Goal: Task Accomplishment & Management: Complete application form

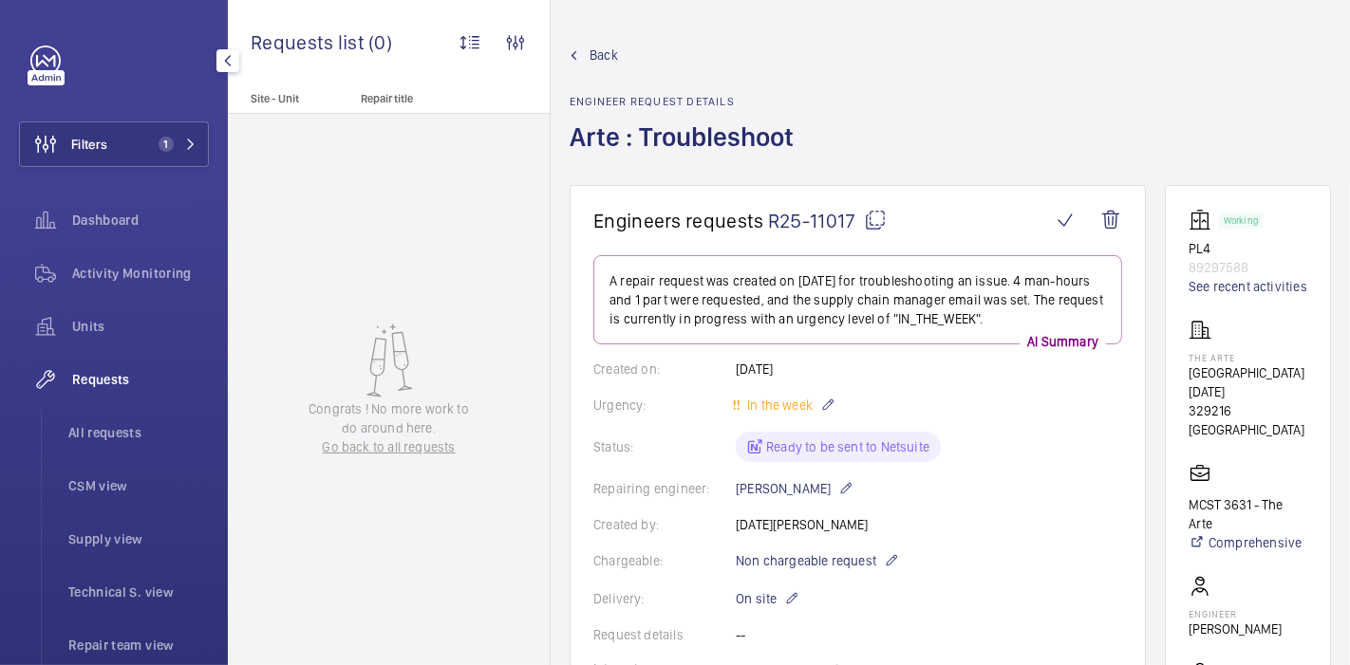
click at [103, 378] on span "Requests" at bounding box center [140, 379] width 137 height 19
click at [92, 366] on div "Requests" at bounding box center [114, 380] width 190 height 46
click at [112, 380] on span "Requests" at bounding box center [140, 379] width 137 height 19
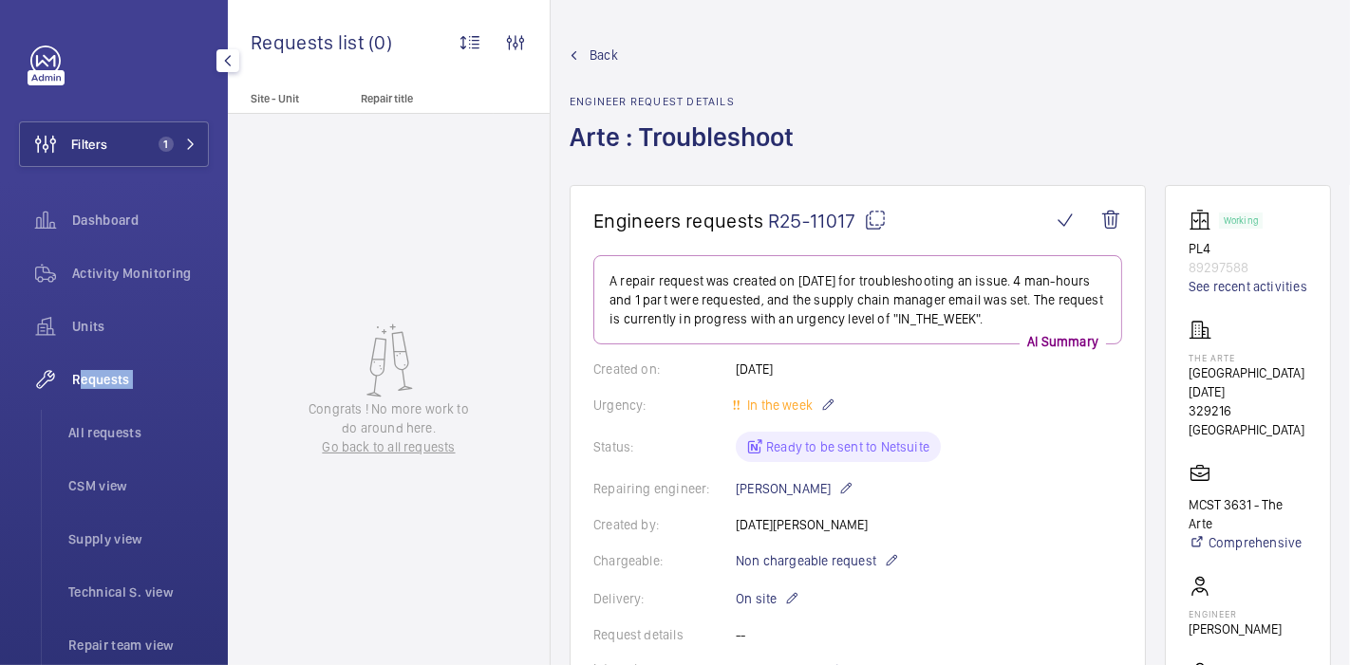
click at [112, 380] on span "Requests" at bounding box center [140, 379] width 137 height 19
click at [590, 58] on span "Back" at bounding box center [603, 55] width 28 height 19
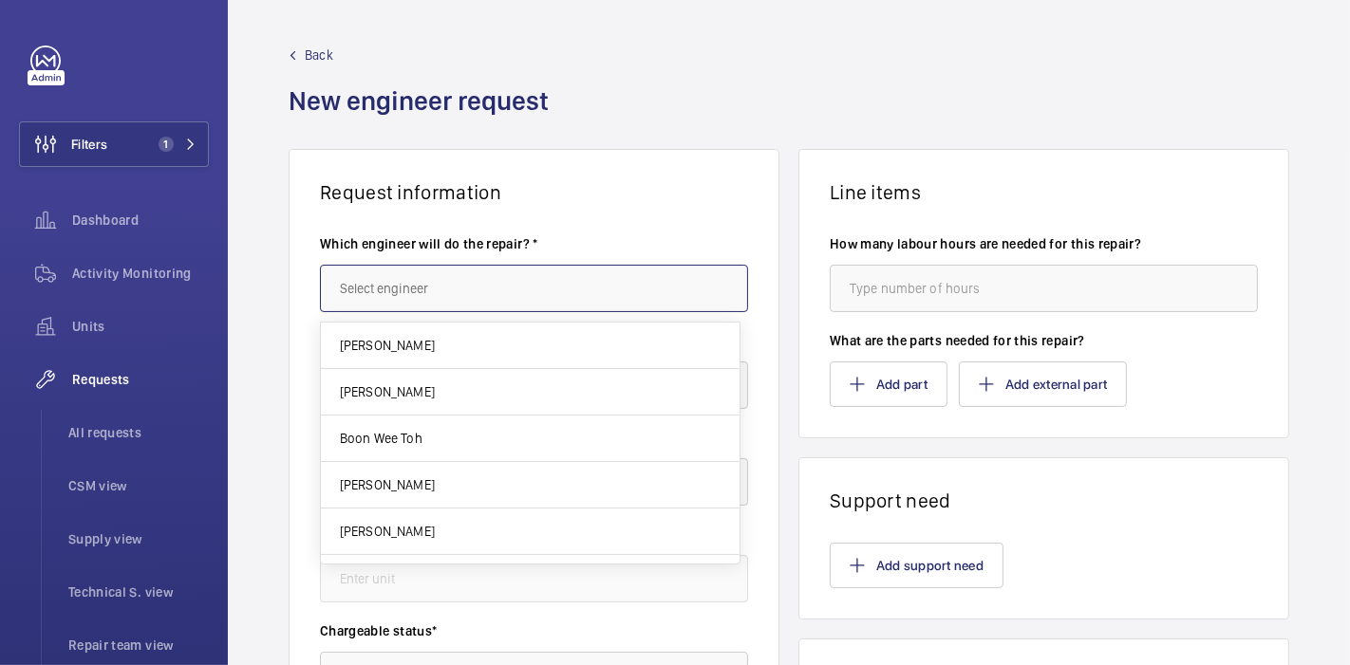
click at [463, 283] on input "text" at bounding box center [534, 288] width 428 height 47
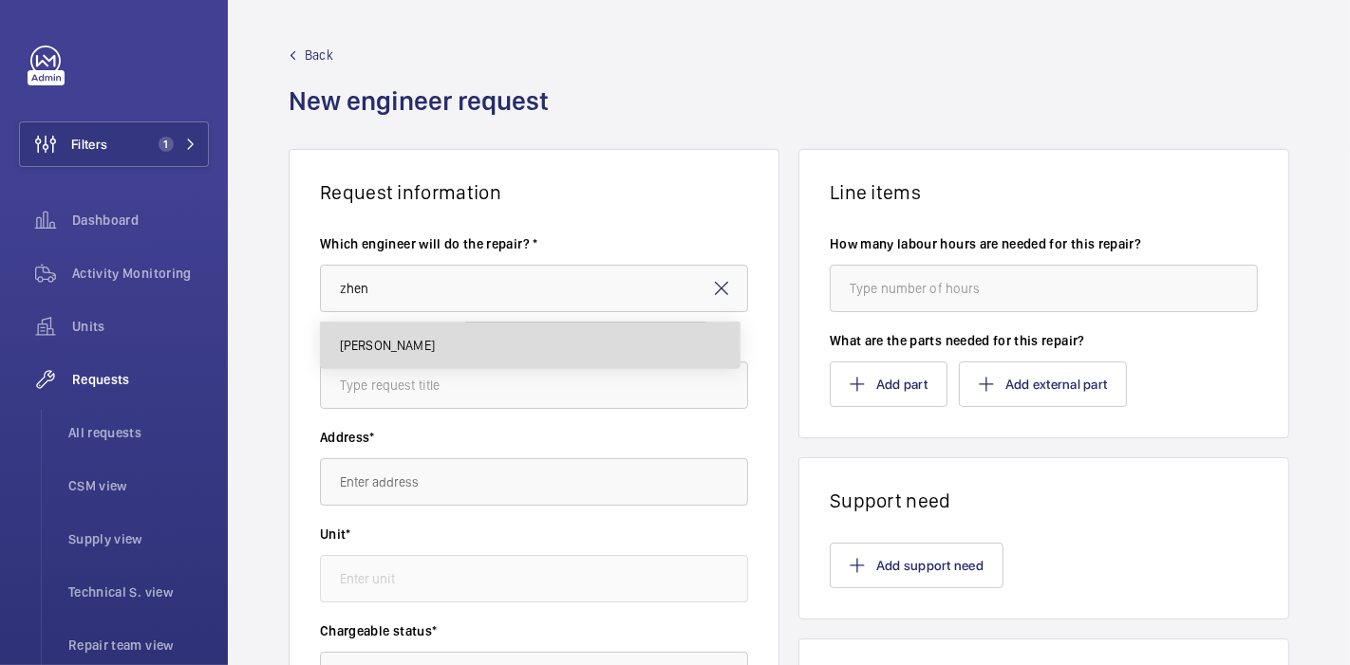
click at [482, 334] on mat-option "[PERSON_NAME]" at bounding box center [530, 346] width 419 height 46
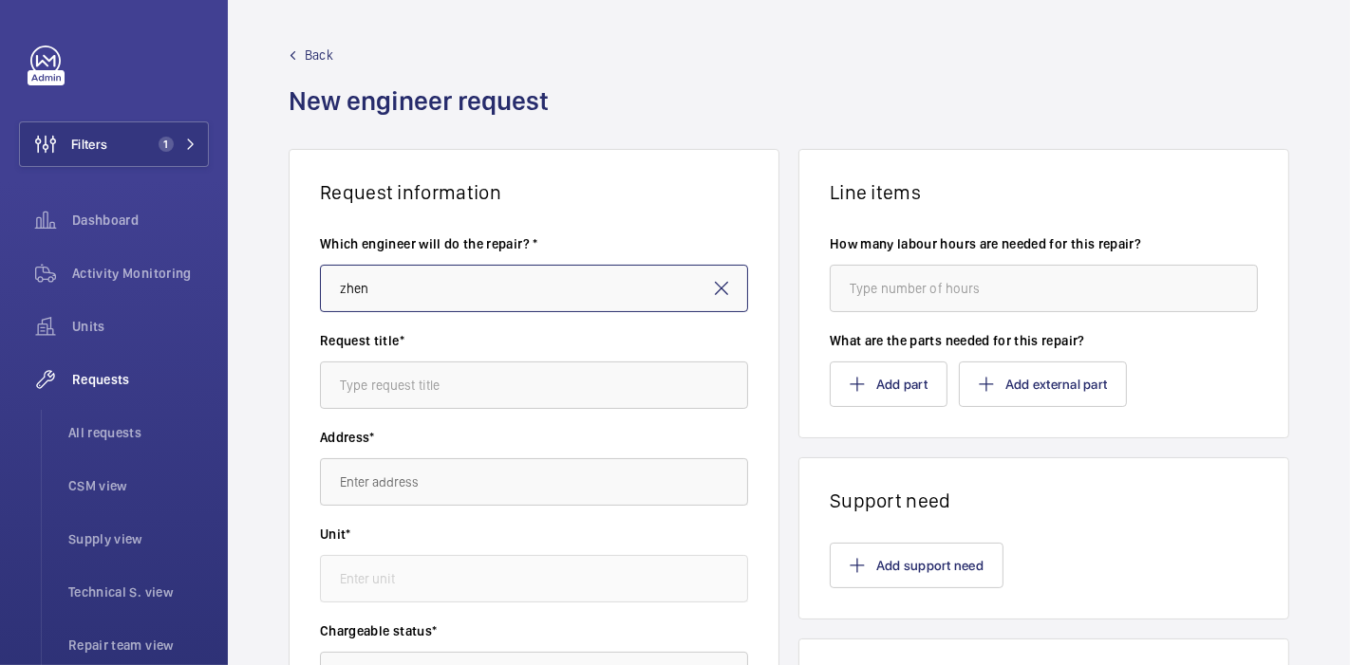
type input "[PERSON_NAME]"
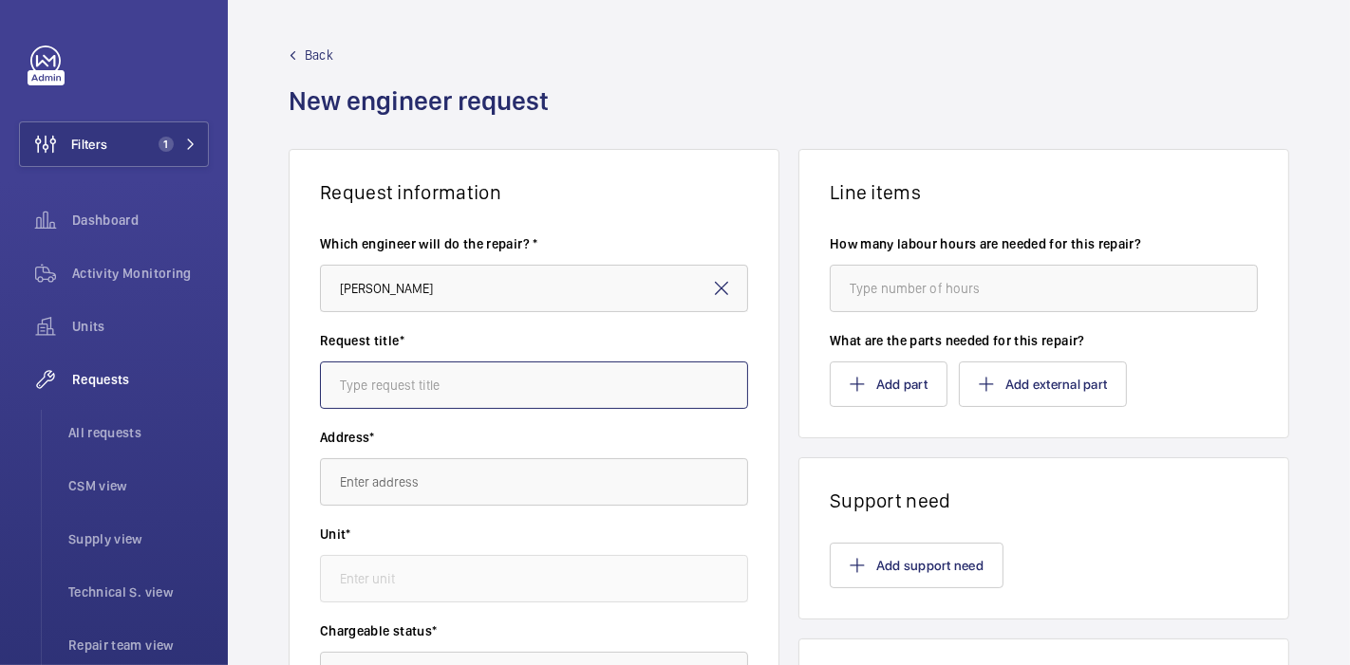
click at [494, 364] on input "text" at bounding box center [534, 385] width 428 height 47
type input "Cube 8 : Troubleshoot"
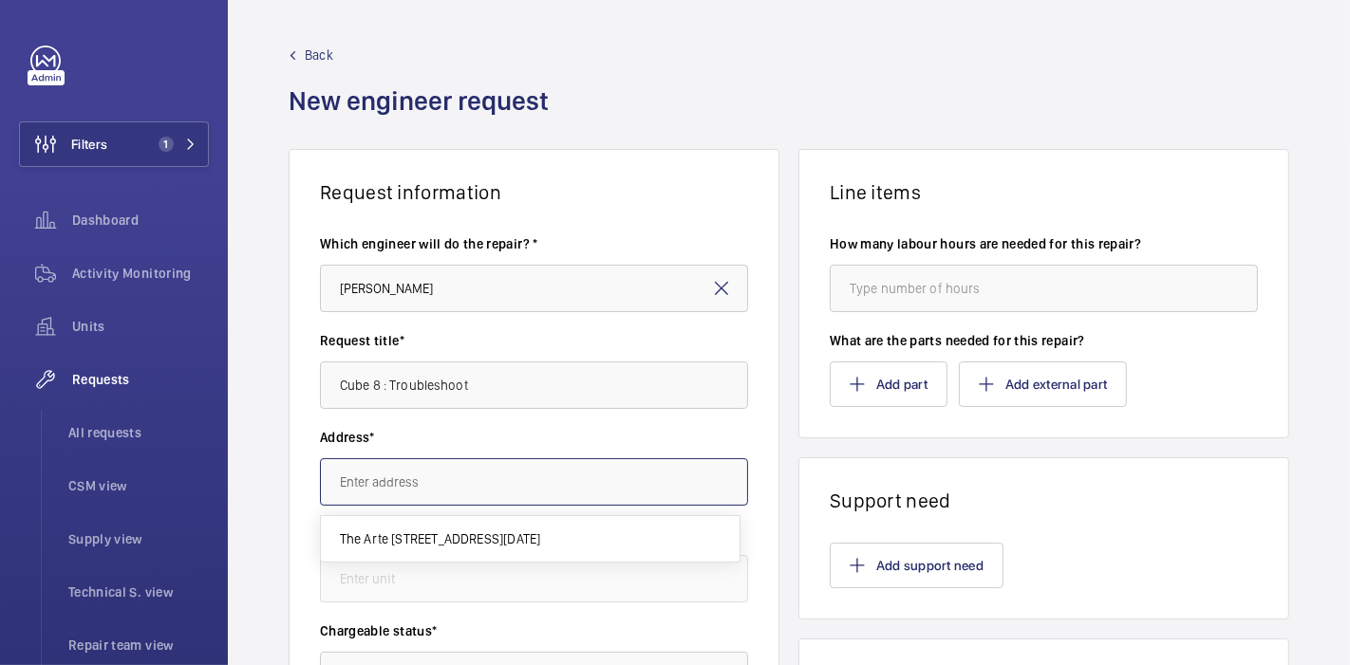
click at [507, 467] on input "text" at bounding box center [534, 481] width 428 height 47
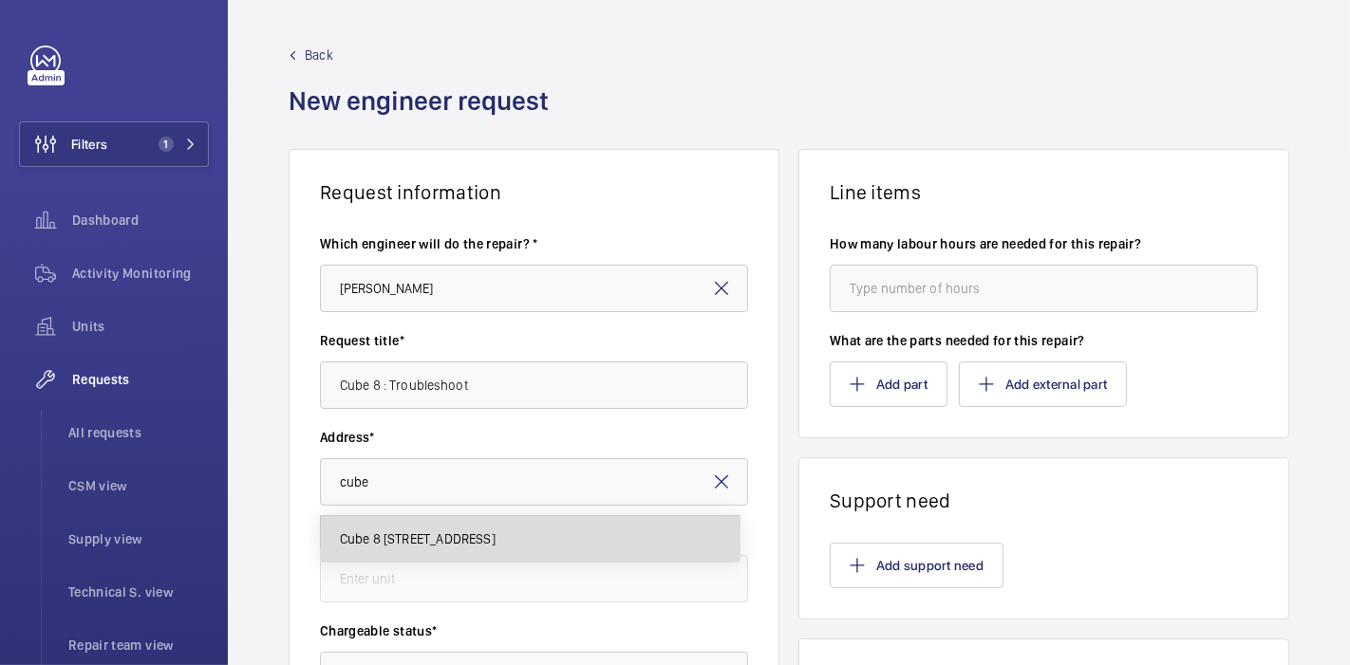
click at [495, 552] on mat-option "Cube 8 [STREET_ADDRESS]" at bounding box center [530, 539] width 419 height 46
type input "Cube 8 [STREET_ADDRESS]"
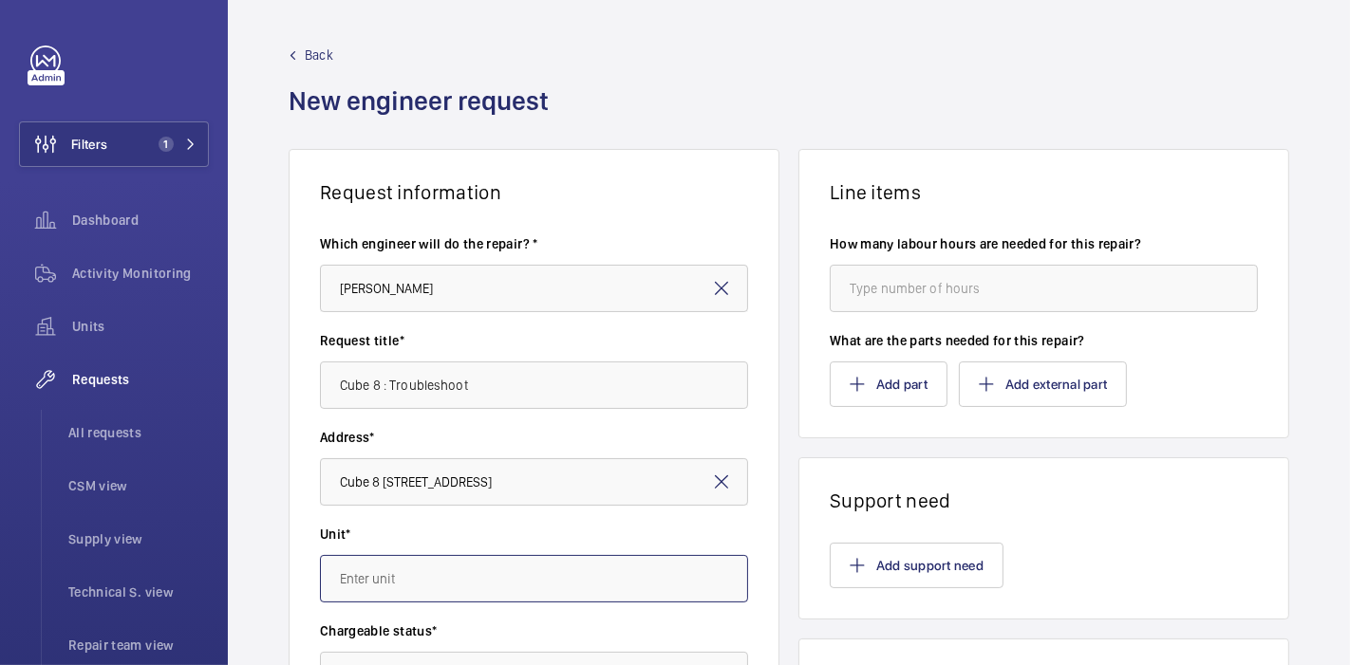
click at [399, 571] on input "text" at bounding box center [534, 578] width 428 height 47
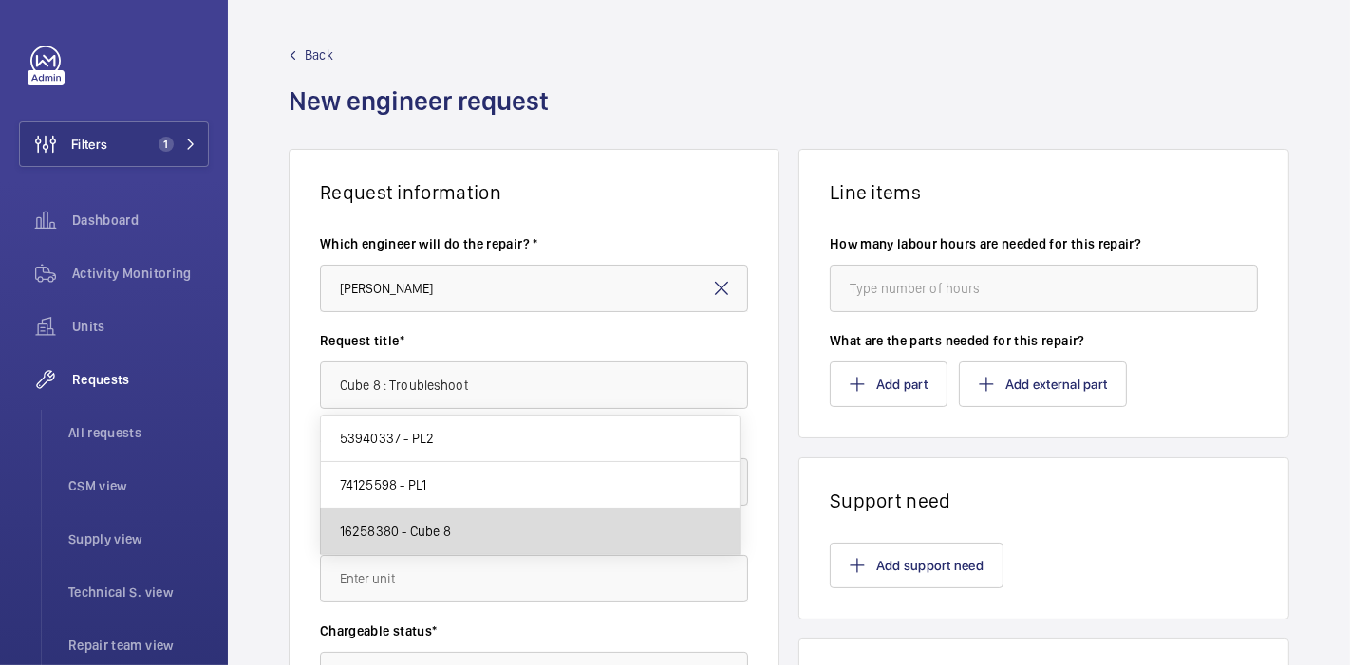
click at [345, 536] on span "16258380 - Cube 8" at bounding box center [395, 531] width 111 height 19
type input "16258380 - Cube 8"
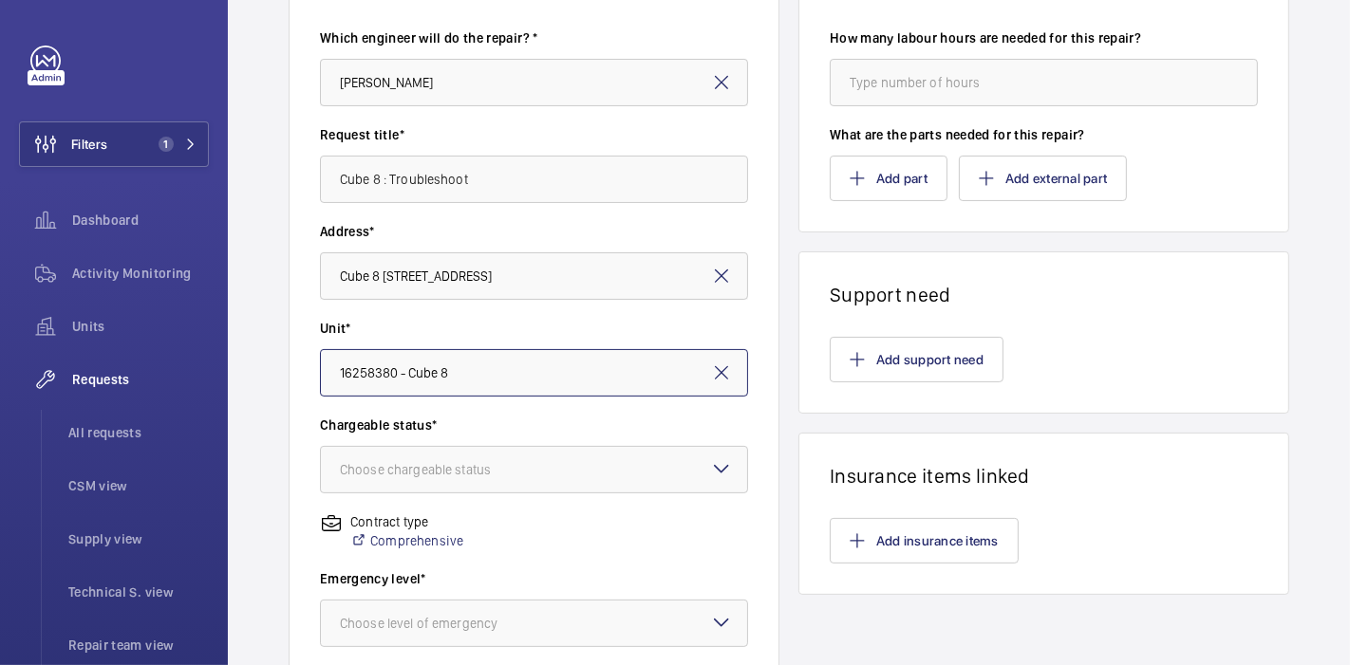
scroll to position [206, 0]
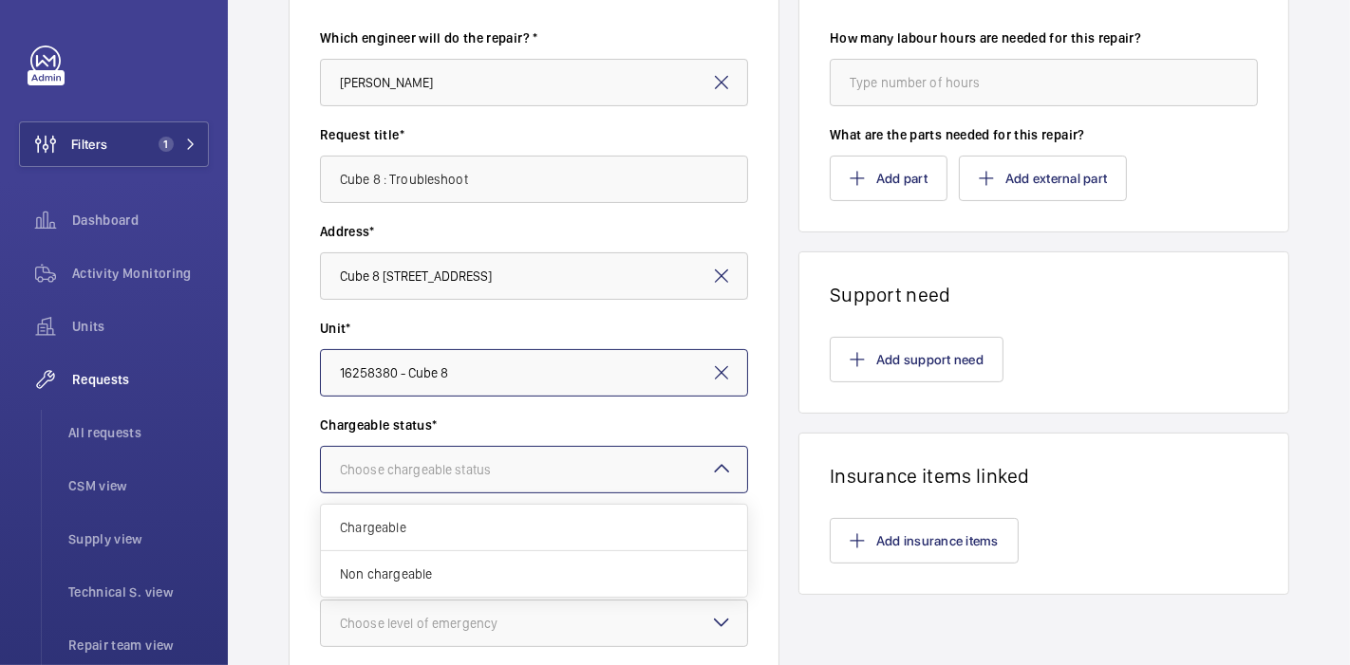
click at [479, 465] on div "Choose chargeable status" at bounding box center [439, 469] width 198 height 19
click at [466, 568] on span "Non chargeable" at bounding box center [534, 574] width 388 height 19
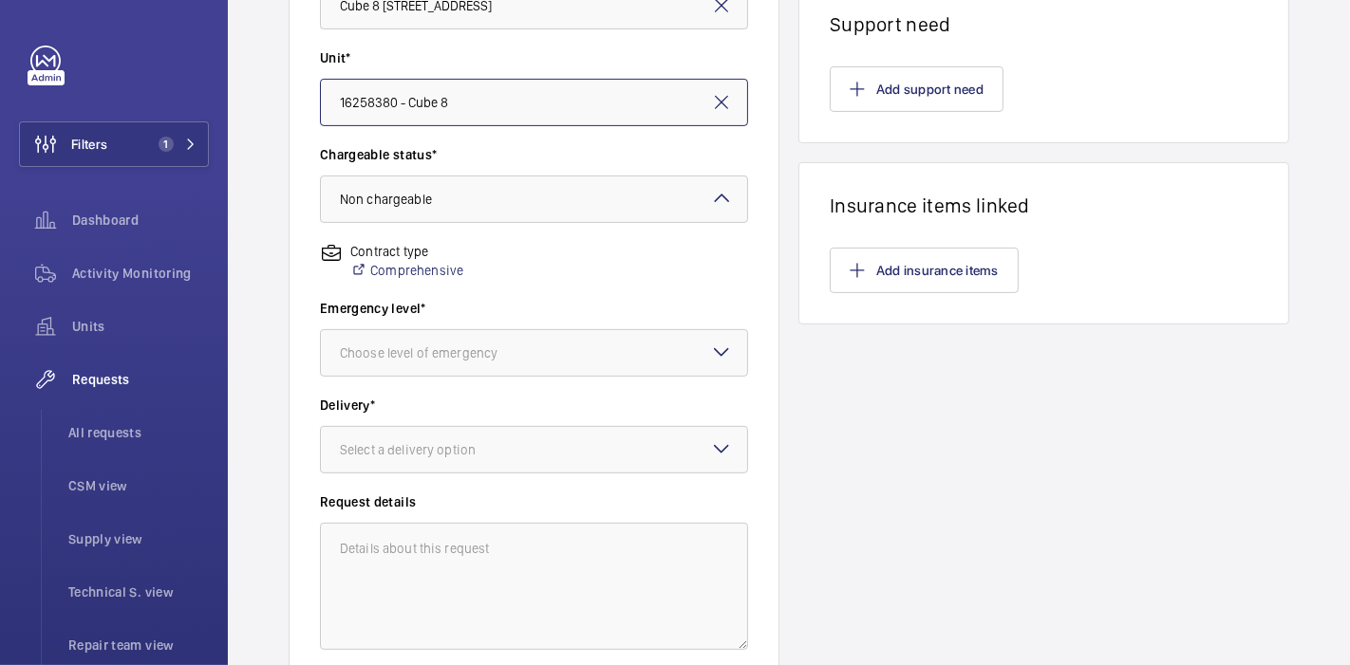
scroll to position [516, 0]
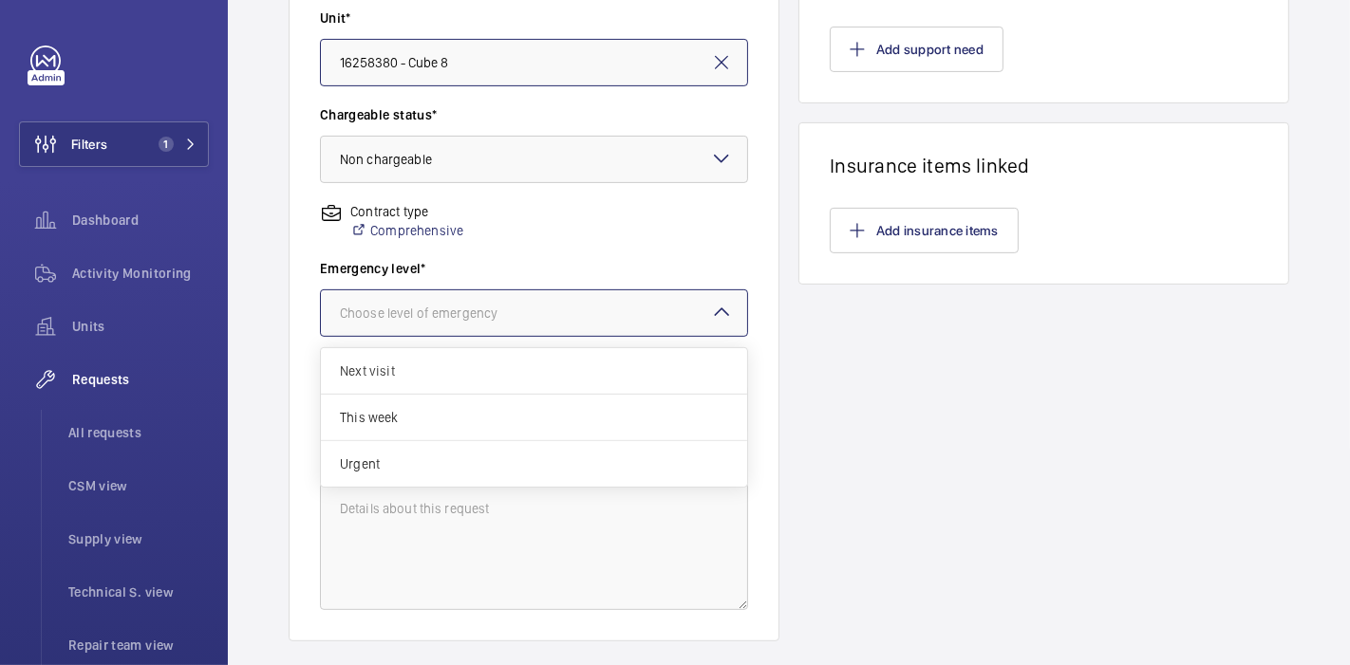
click at [498, 315] on div "Choose level of emergency" at bounding box center [442, 313] width 205 height 19
click at [499, 404] on div "This week" at bounding box center [534, 418] width 426 height 47
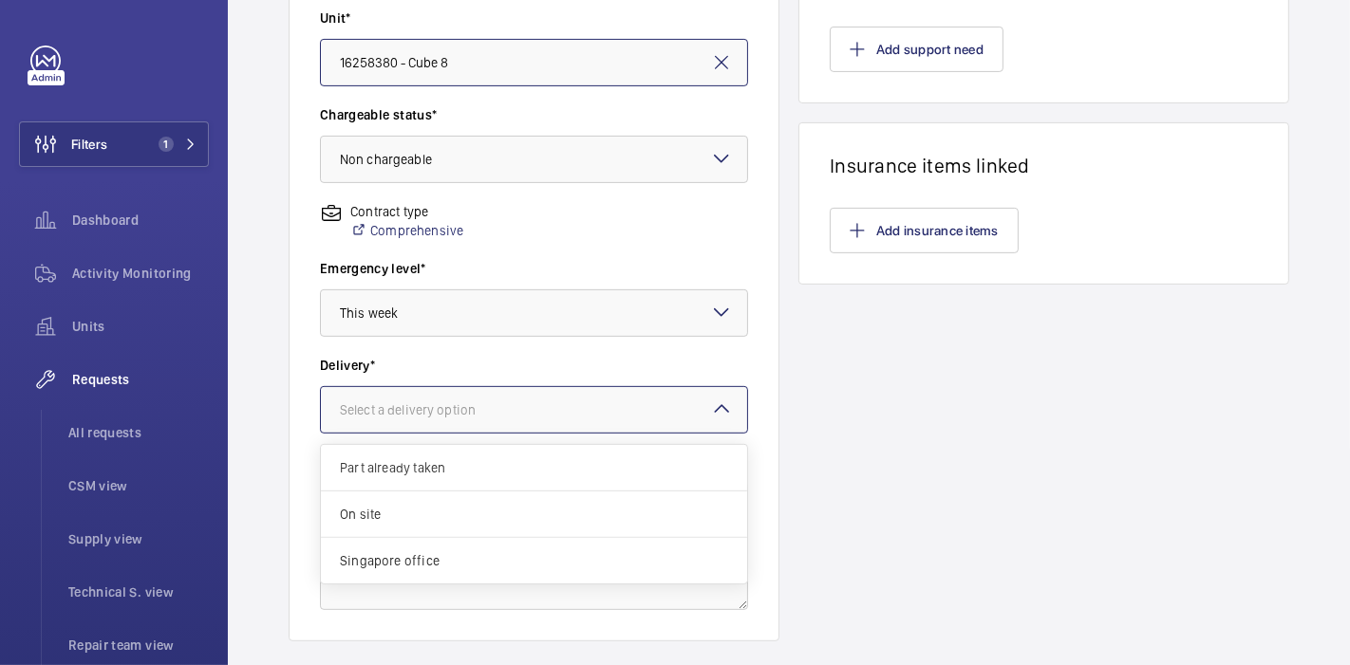
click at [507, 430] on div at bounding box center [534, 410] width 426 height 46
click at [509, 498] on div "On site" at bounding box center [534, 515] width 426 height 47
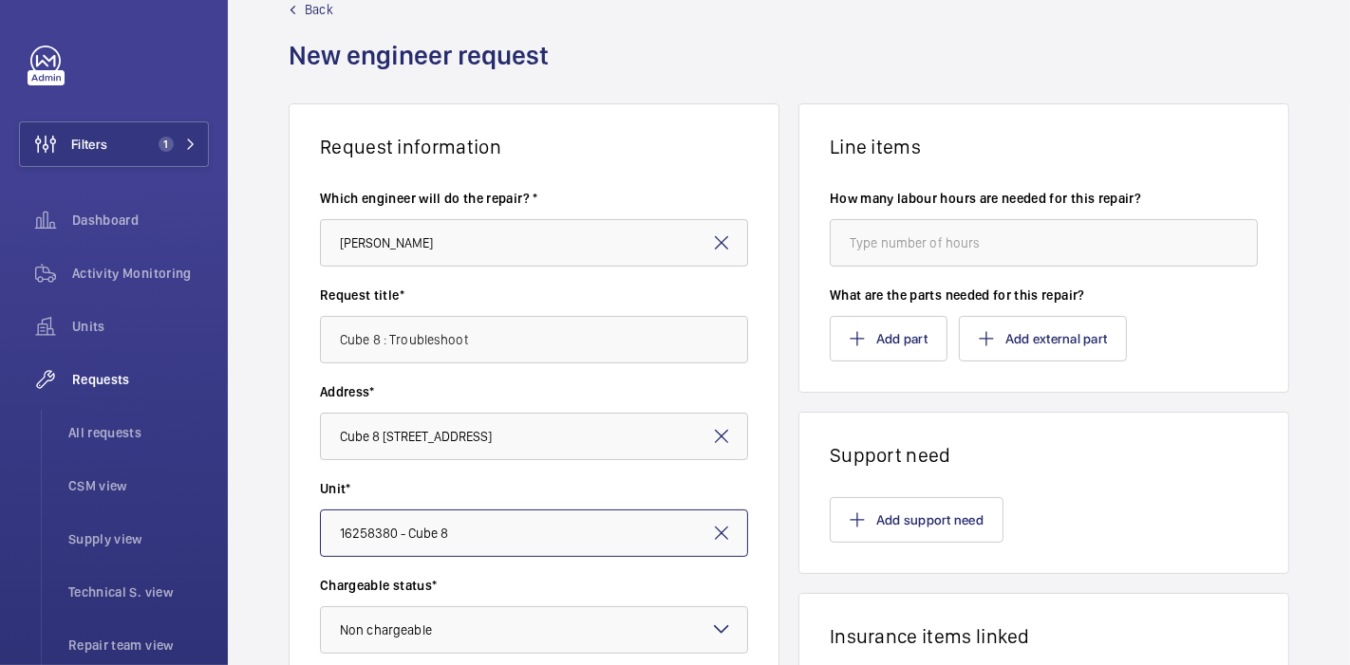
scroll to position [42, 0]
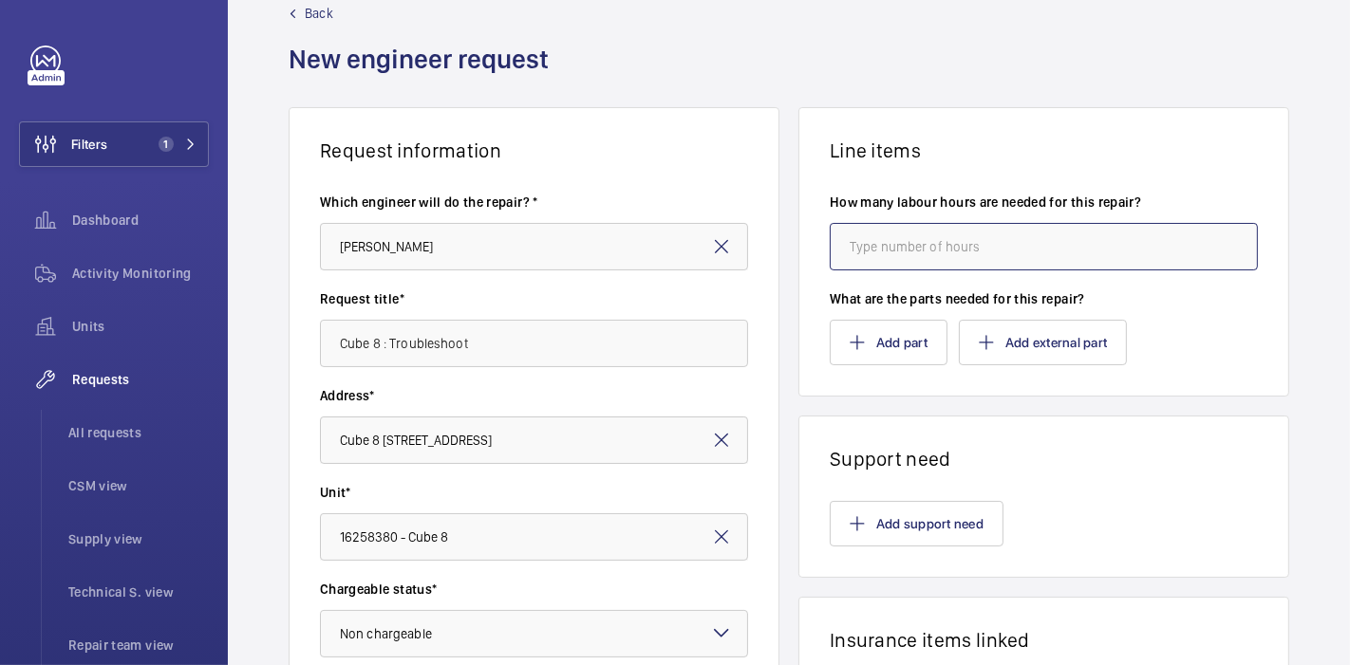
click at [908, 224] on input "number" at bounding box center [1043, 246] width 428 height 47
type input "4"
click at [884, 329] on button "Add part" at bounding box center [888, 343] width 118 height 46
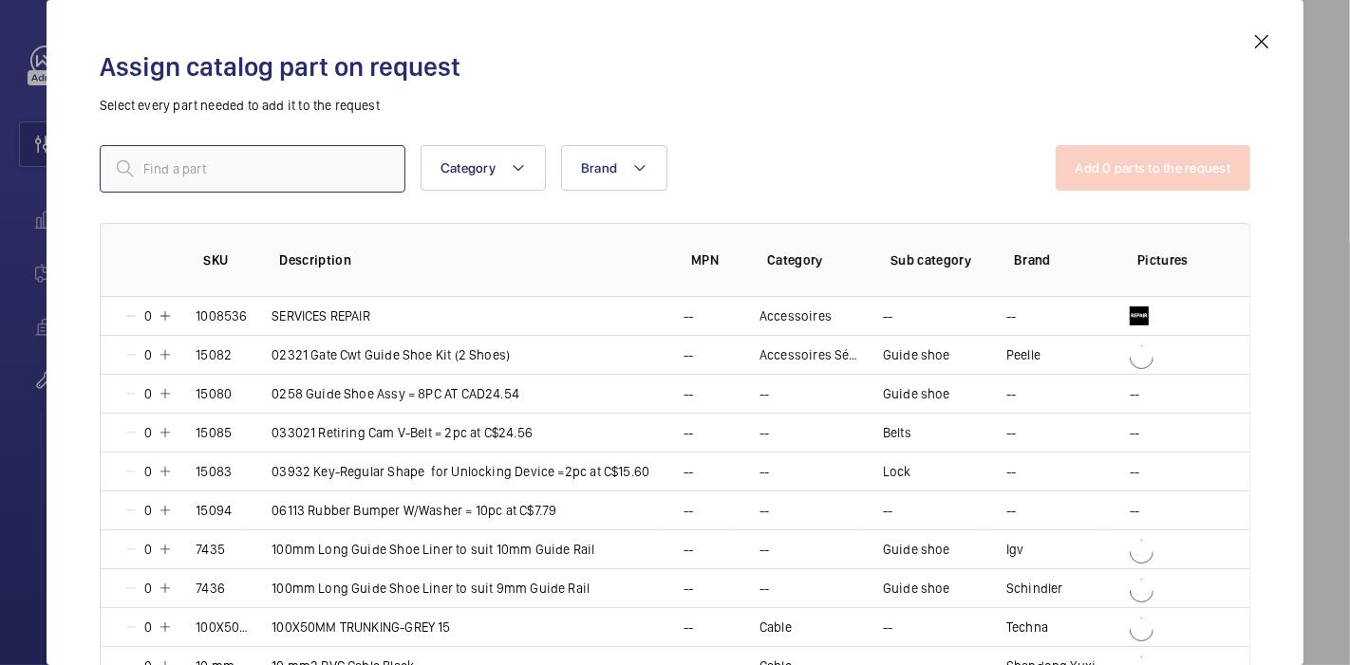
click at [345, 155] on input "text" at bounding box center [253, 168] width 306 height 47
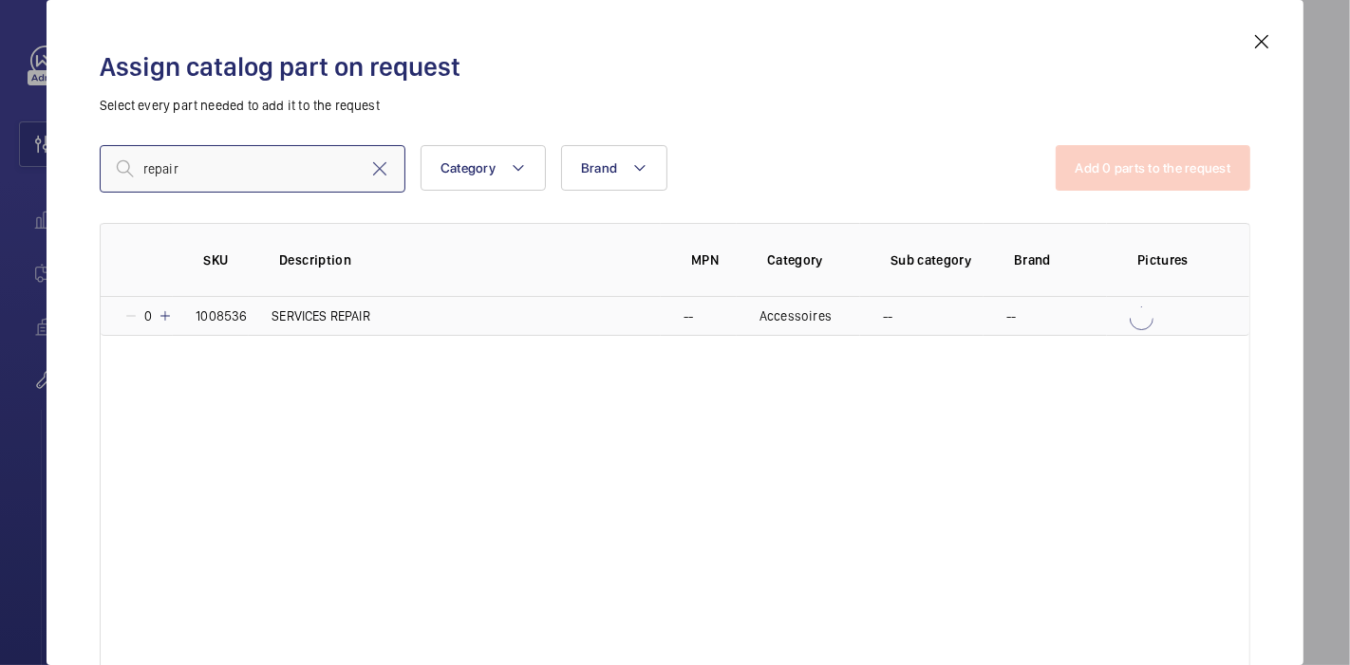
type input "repair"
click at [168, 313] on mat-icon at bounding box center [165, 315] width 15 height 15
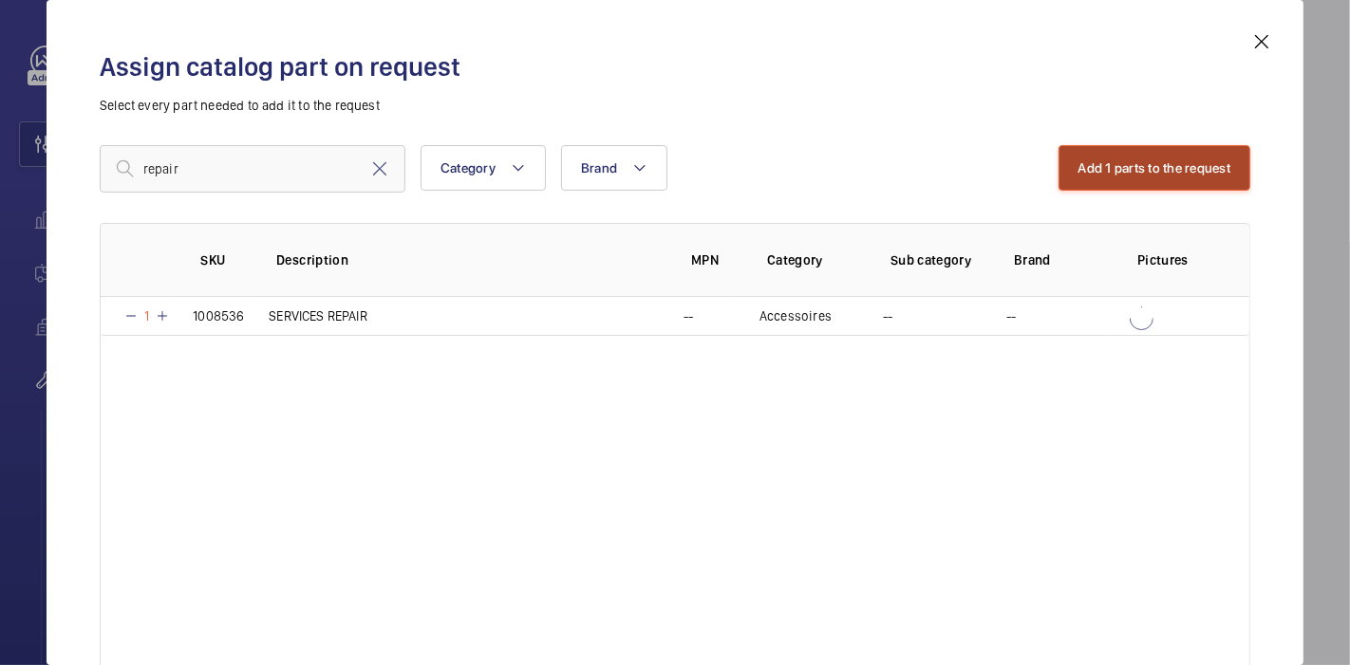
click at [1070, 157] on button "Add 1 parts to the request" at bounding box center [1154, 168] width 193 height 46
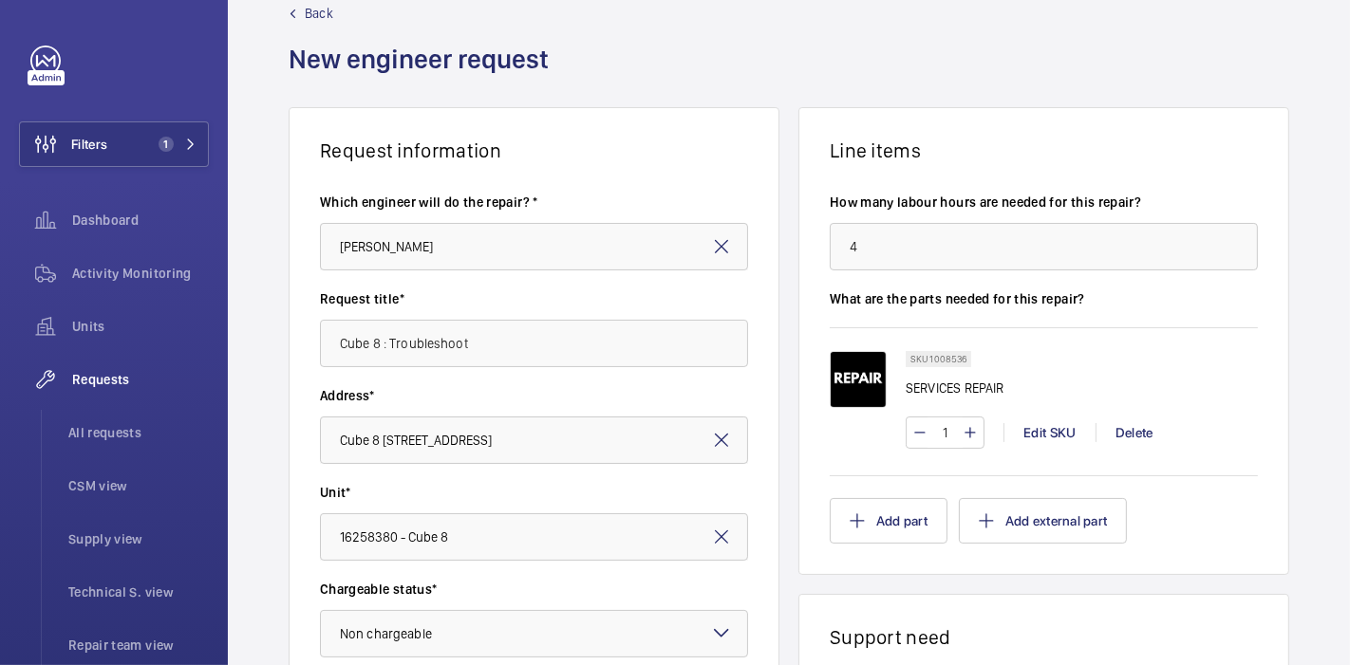
scroll to position [627, 0]
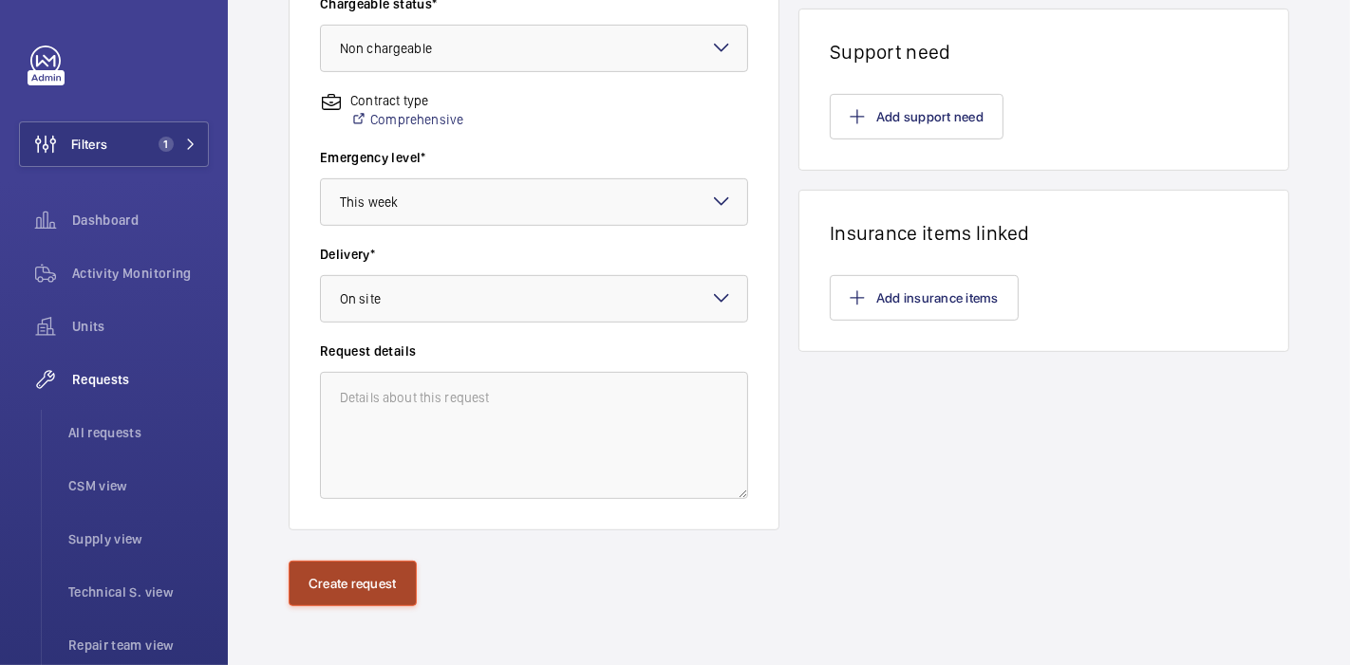
click at [323, 587] on button "Create request" at bounding box center [353, 584] width 128 height 46
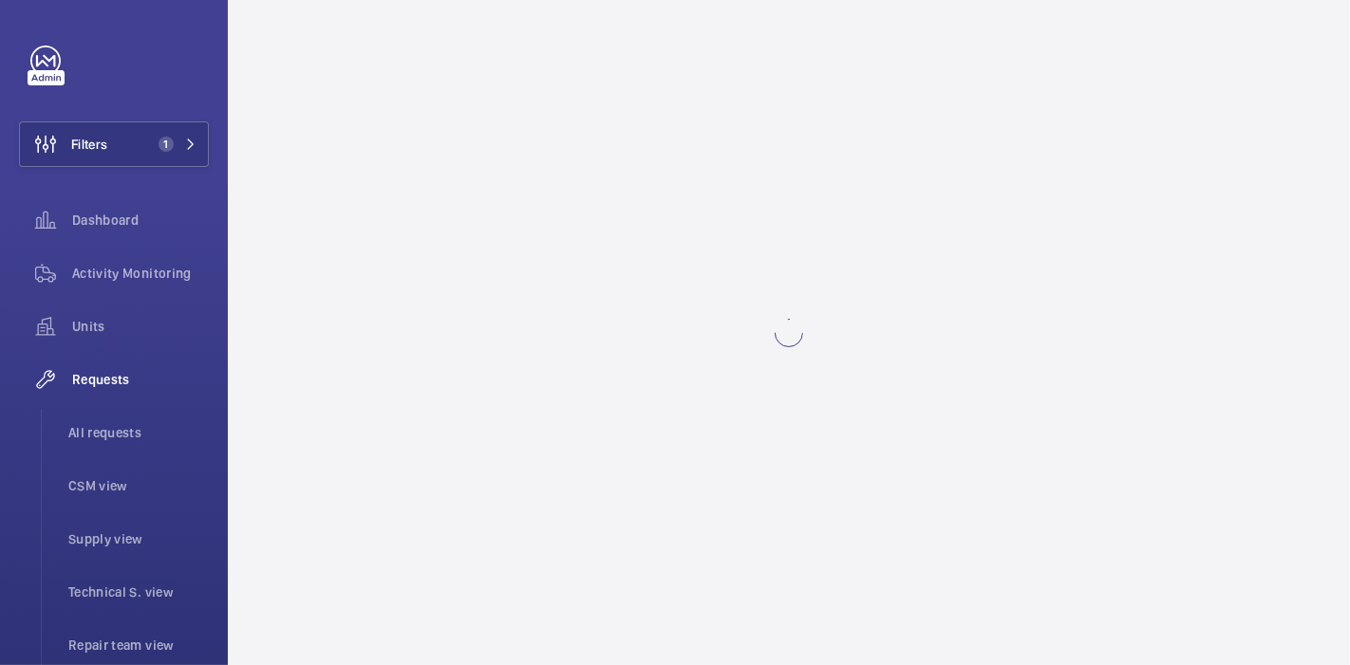
scroll to position [0, 0]
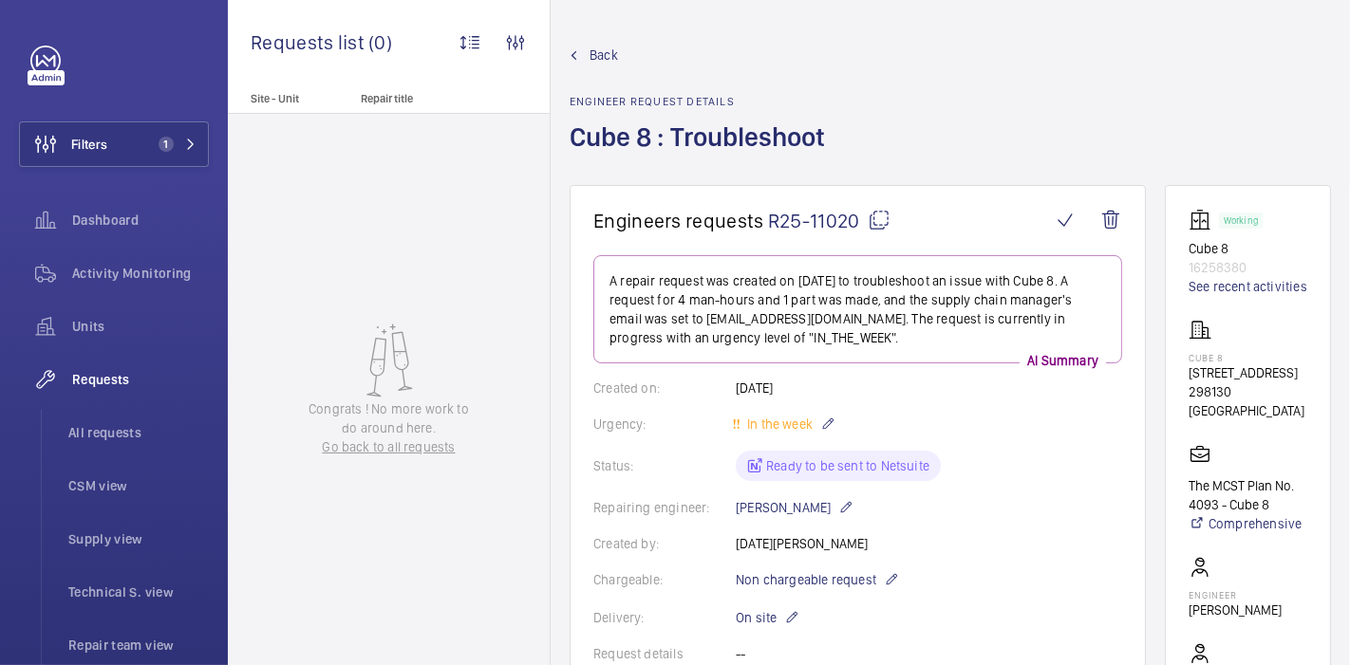
click at [884, 216] on mat-icon at bounding box center [878, 220] width 23 height 23
click at [604, 60] on span "Back" at bounding box center [603, 55] width 28 height 19
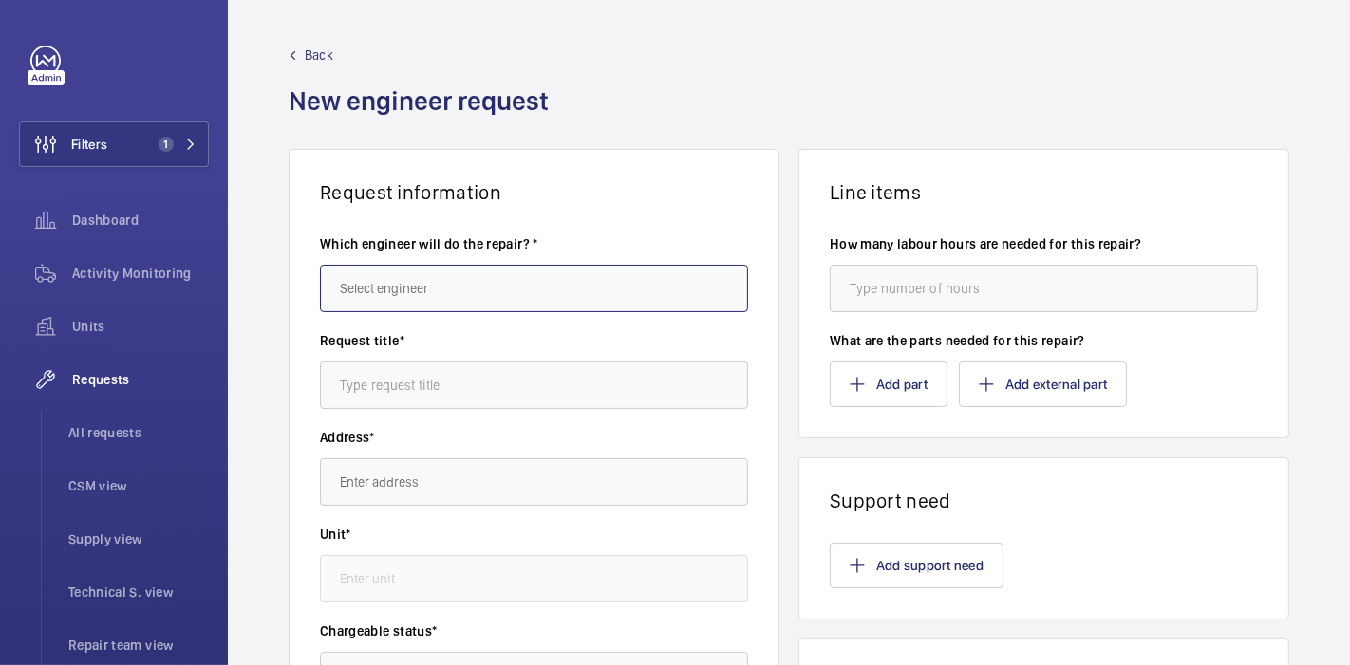
click at [414, 299] on input "text" at bounding box center [534, 288] width 428 height 47
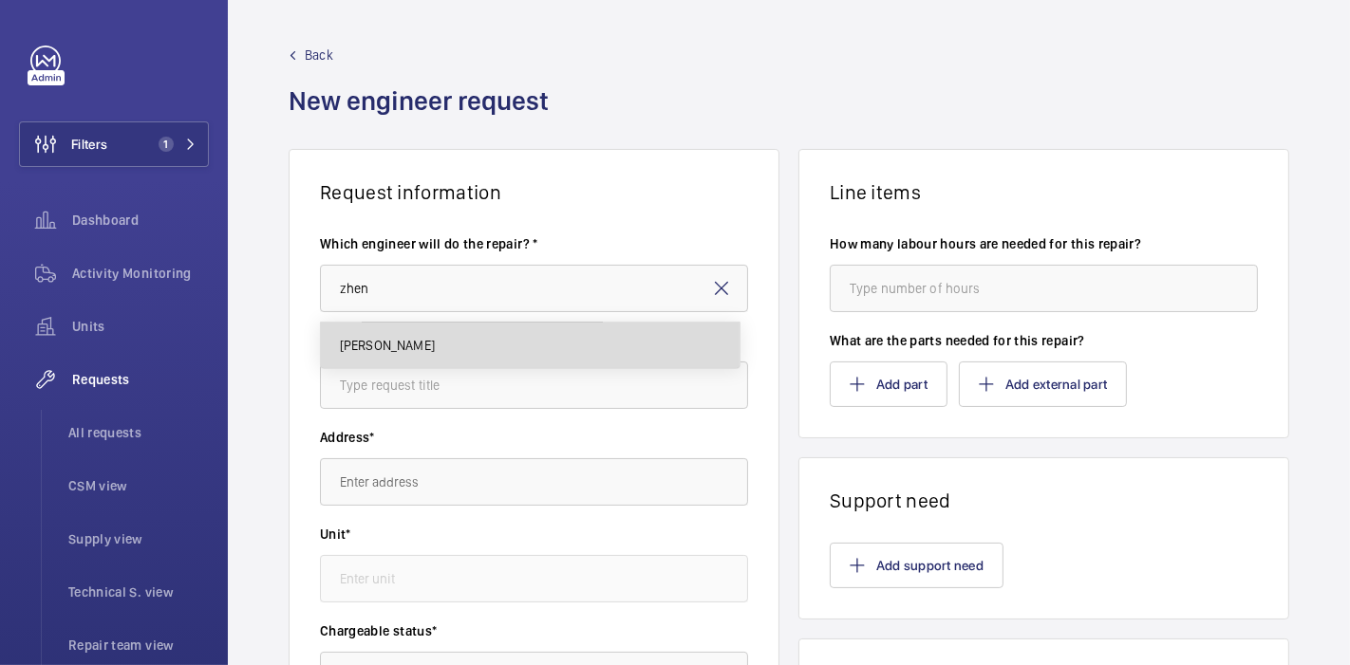
click at [430, 338] on mat-option "[PERSON_NAME]" at bounding box center [530, 346] width 419 height 46
type input "[PERSON_NAME]"
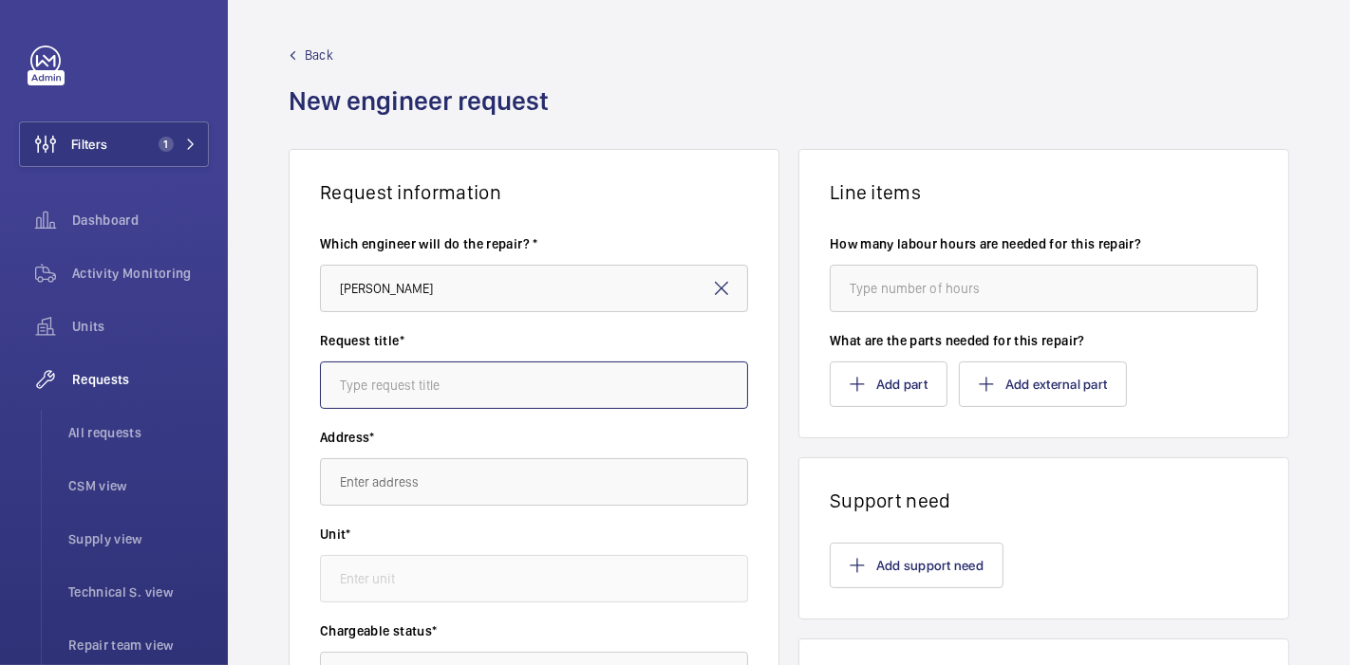
click at [447, 365] on input "text" at bounding box center [534, 385] width 428 height 47
type input "Paradox : MOD"
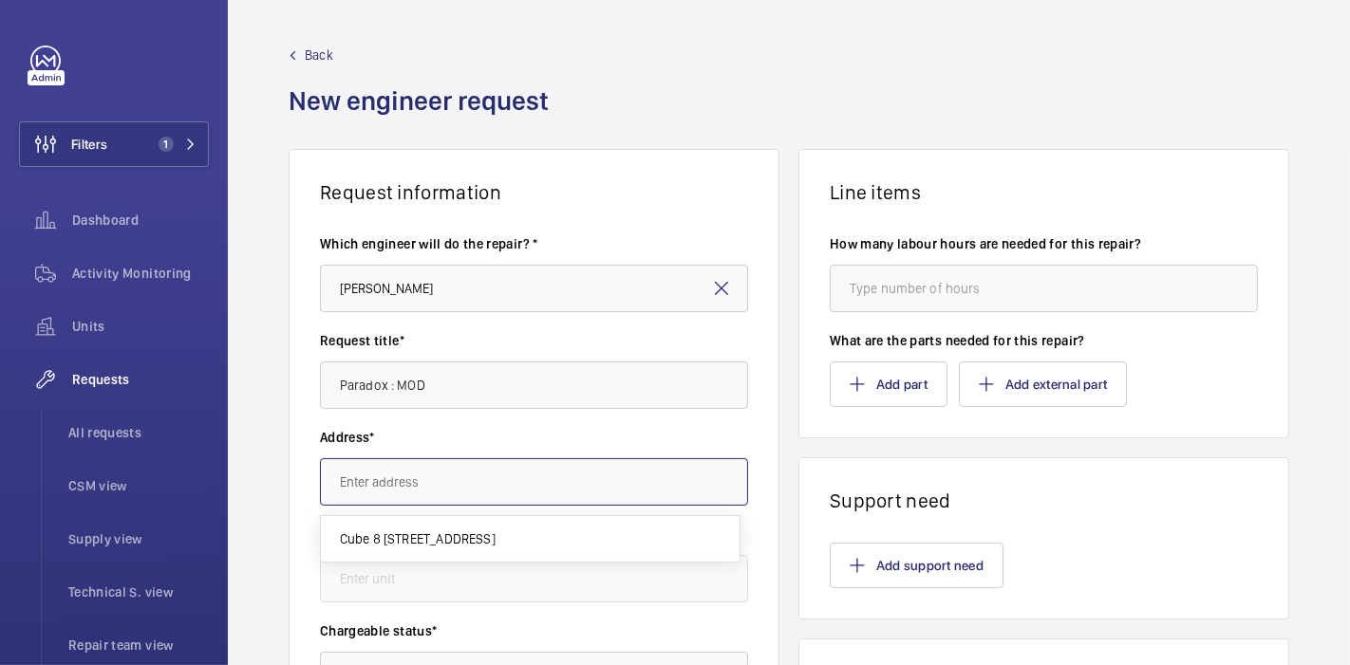
click at [469, 485] on input "text" at bounding box center [534, 481] width 428 height 47
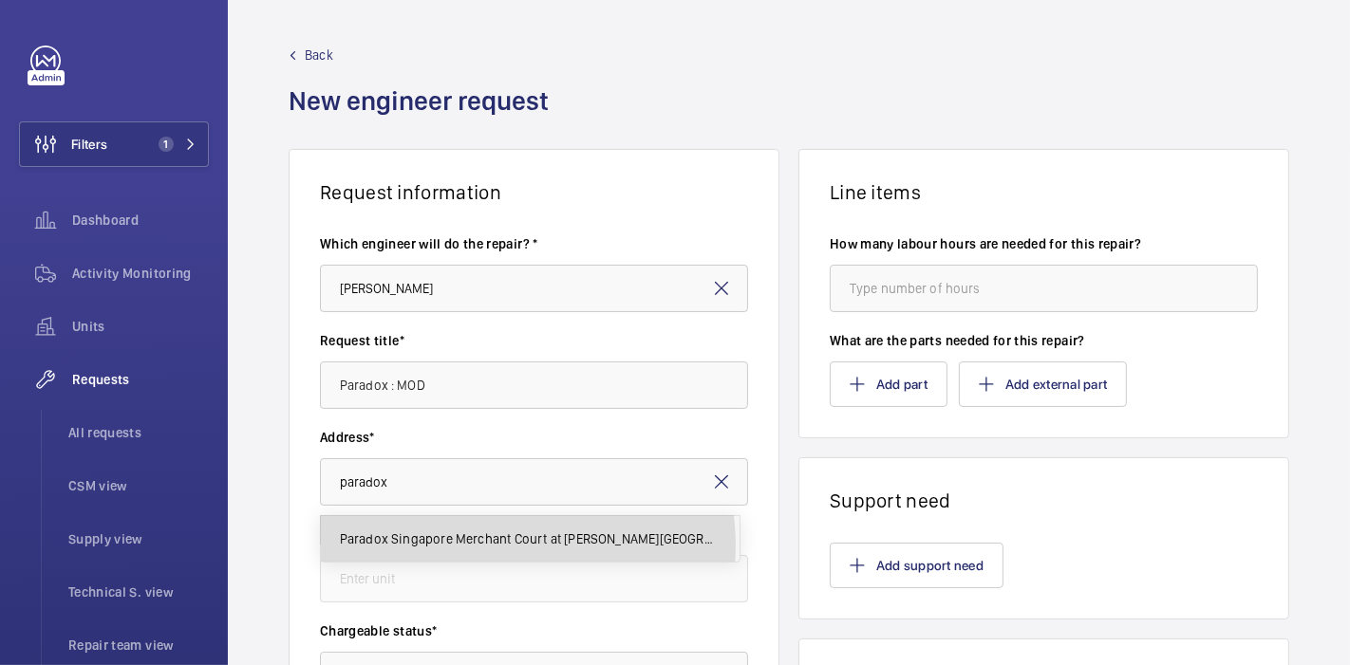
click at [493, 292] on body "Filters 1 Dashboard Activity Monitoring Units Requests All requests CSM view Su…" at bounding box center [675, 332] width 1350 height 665
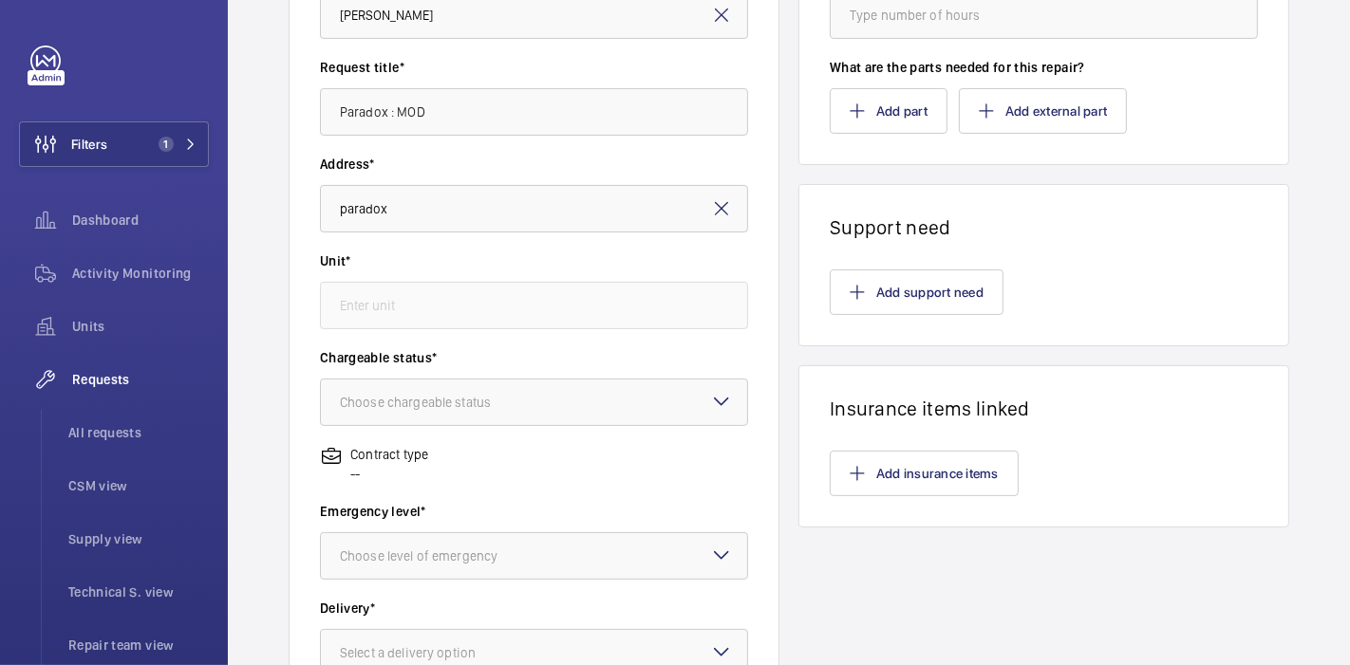
scroll to position [286, 0]
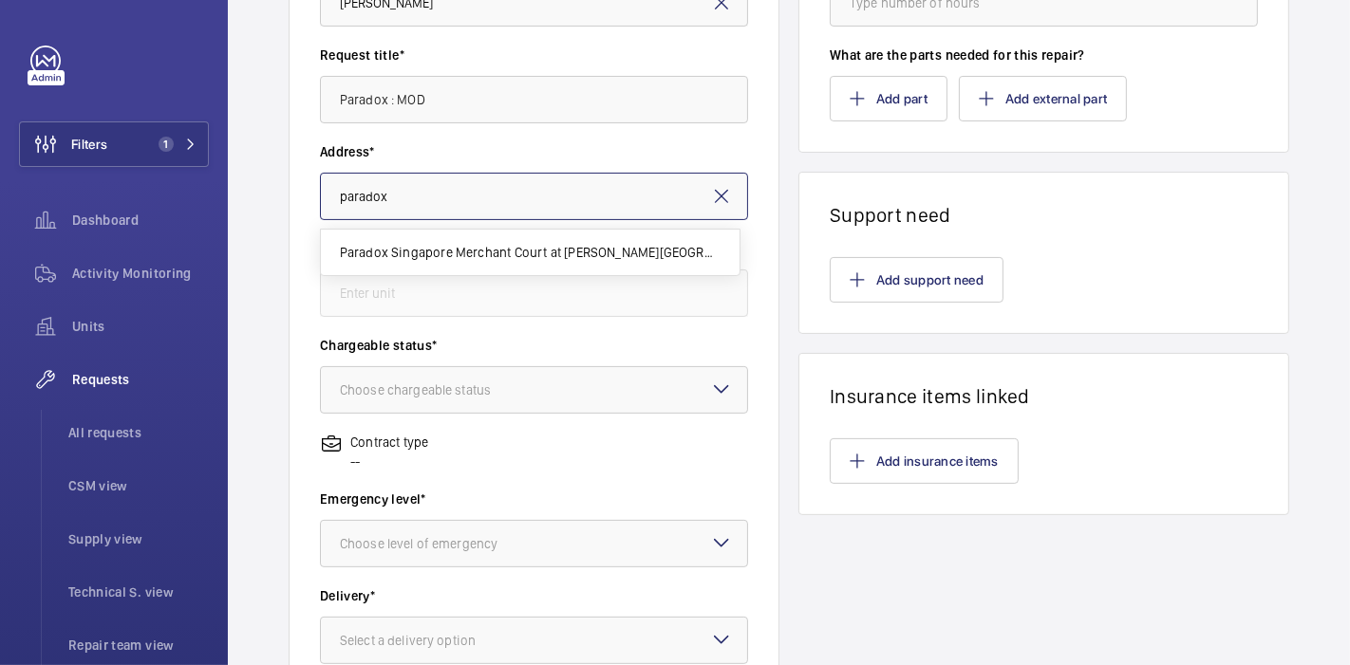
click at [514, 205] on input "paradox" at bounding box center [534, 196] width 428 height 47
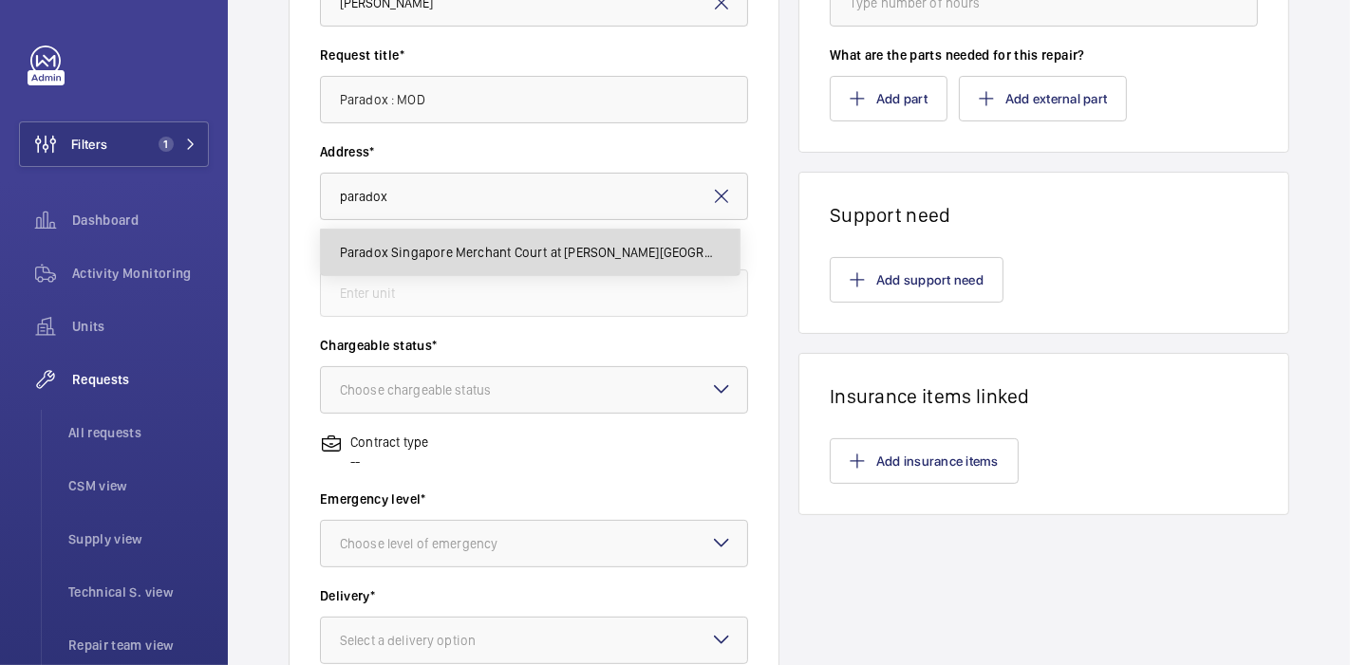
click at [517, 245] on span "Paradox Singapore Merchant Court at [PERSON_NAME][GEOGRAPHIC_DATA][STREET_ADDRE…" at bounding box center [530, 252] width 381 height 19
type input "Paradox Singapore Merchant Court at [PERSON_NAME][GEOGRAPHIC_DATA][STREET_ADDRE…"
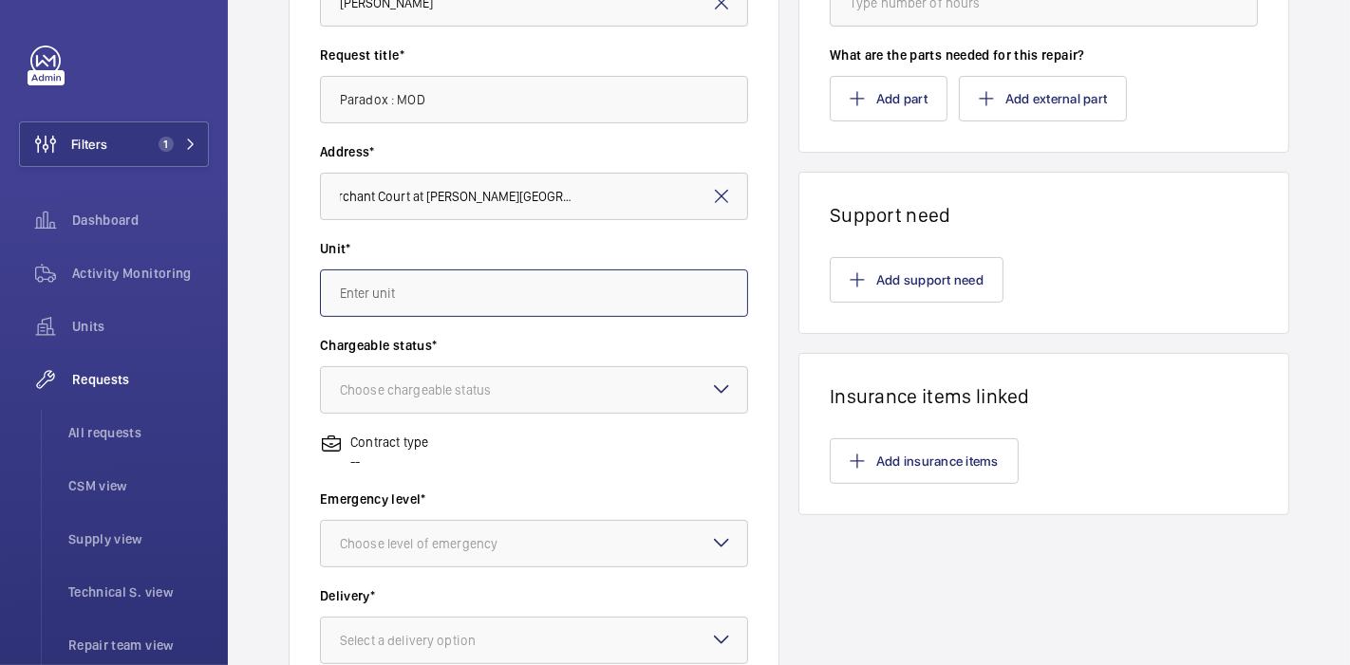
scroll to position [0, 0]
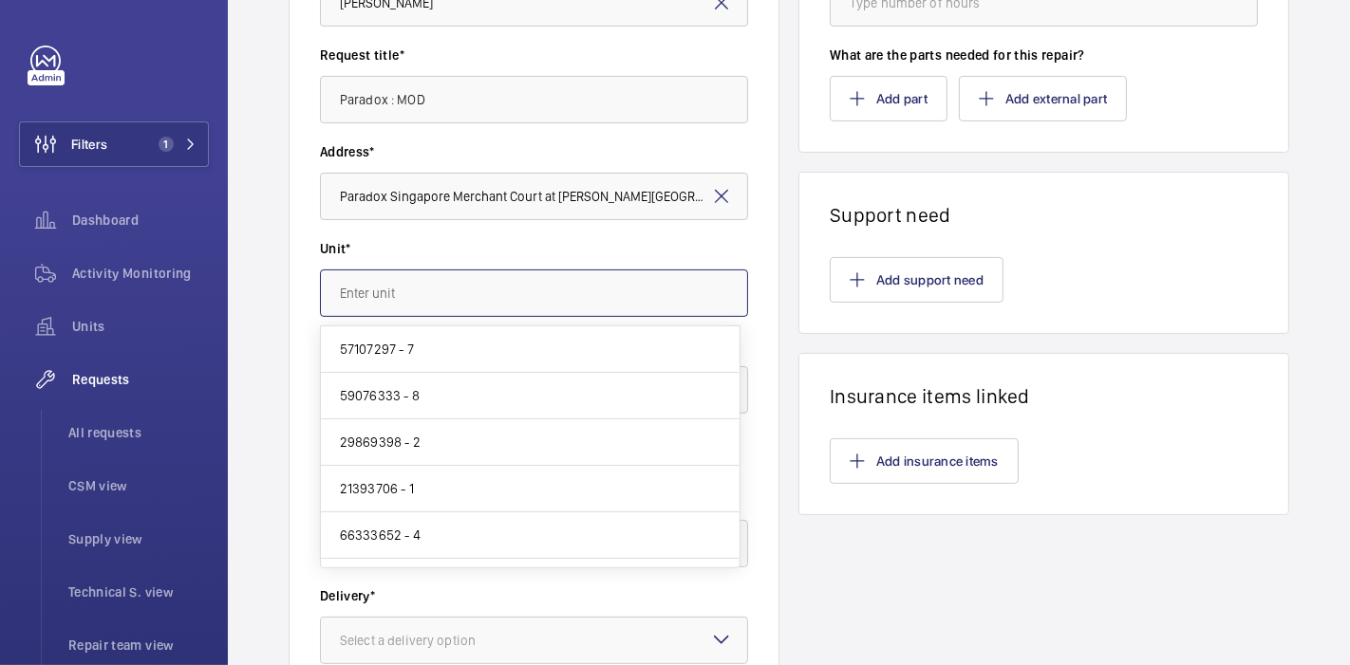
click at [481, 294] on input "text" at bounding box center [534, 293] width 428 height 47
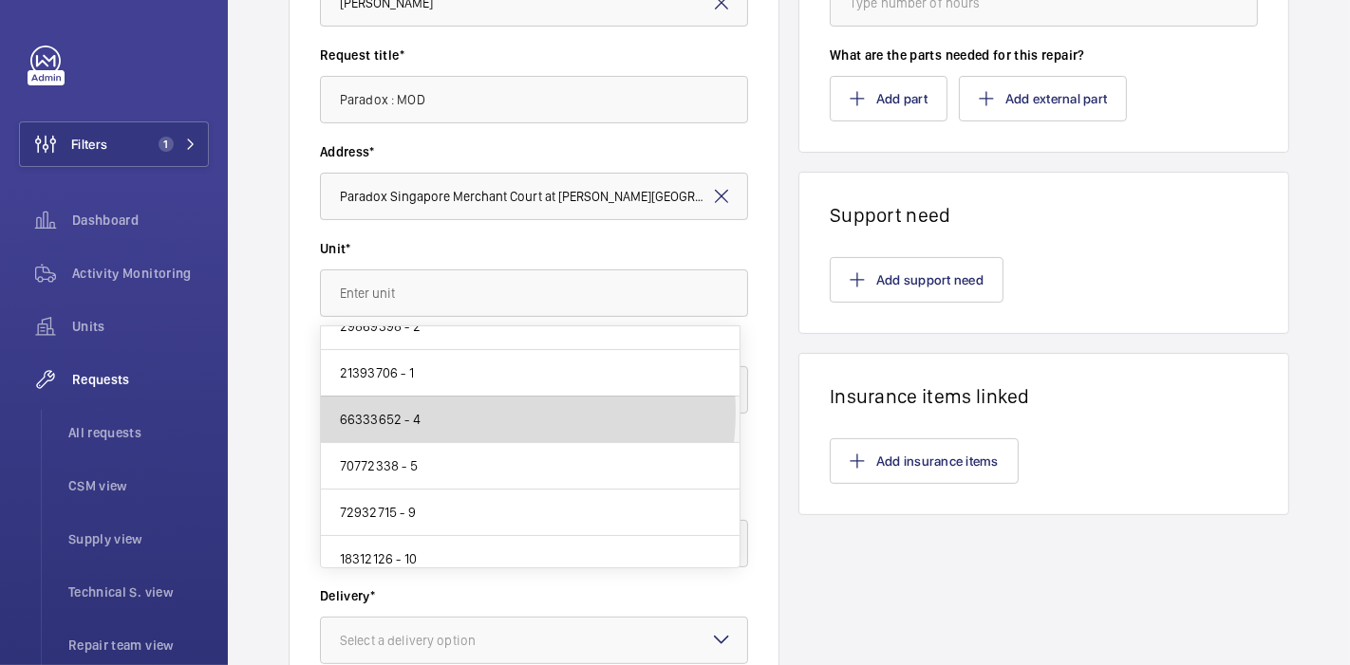
click at [475, 410] on mat-option "66333652 - 4" at bounding box center [530, 420] width 419 height 47
type input "66333652 - 4"
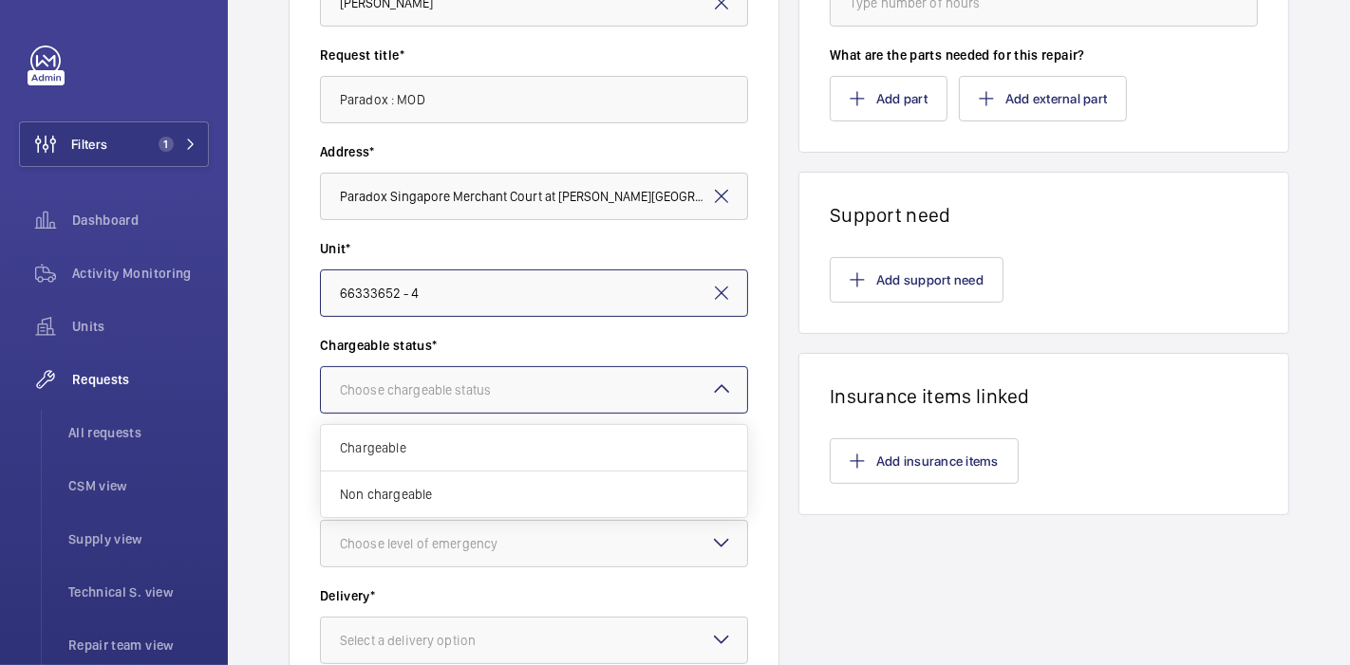
click at [463, 397] on div "Choose chargeable status" at bounding box center [439, 390] width 198 height 19
click at [456, 464] on div "Chargeable" at bounding box center [534, 448] width 426 height 47
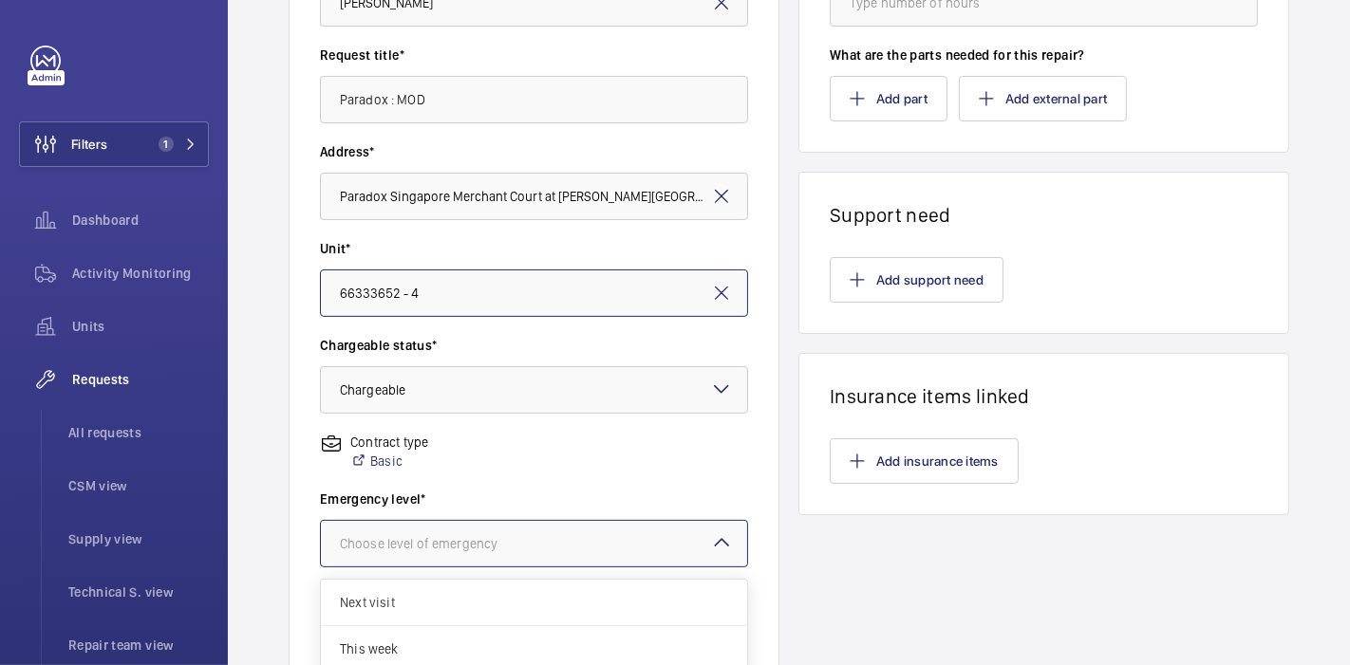
click at [477, 546] on div "Choose level of emergency" at bounding box center [442, 543] width 205 height 19
click at [476, 608] on span "Next visit" at bounding box center [534, 602] width 388 height 19
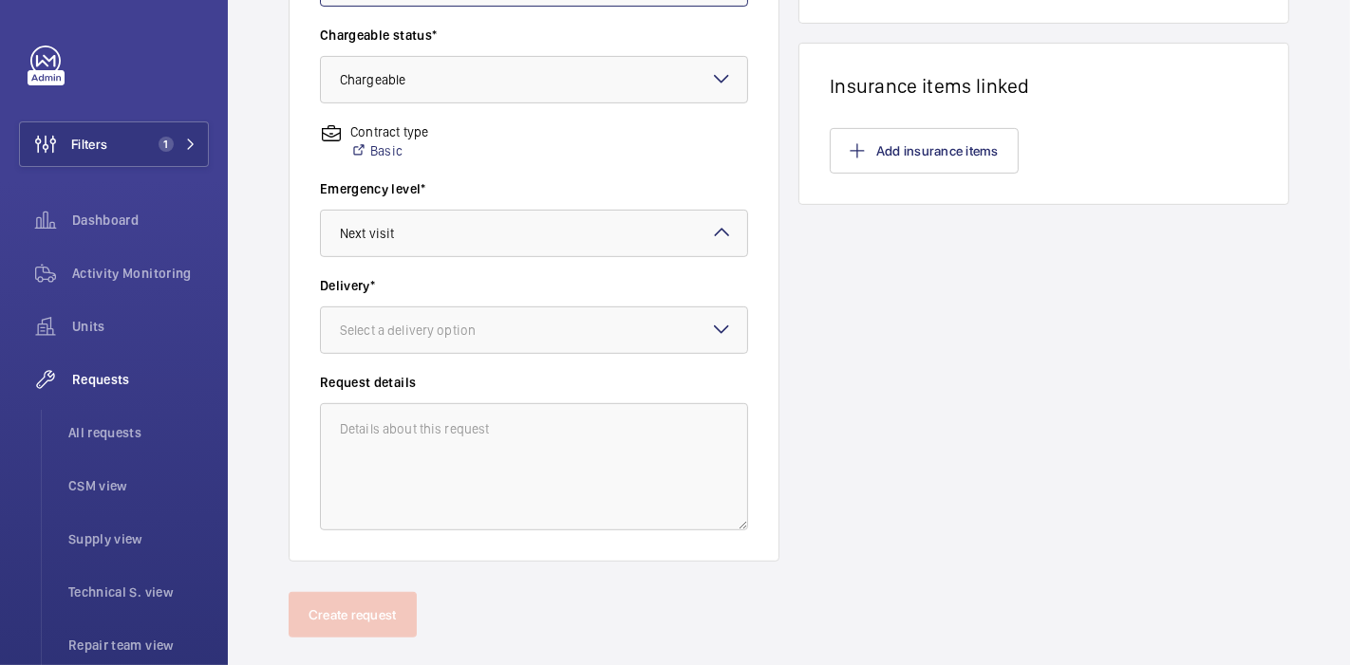
scroll to position [598, 0]
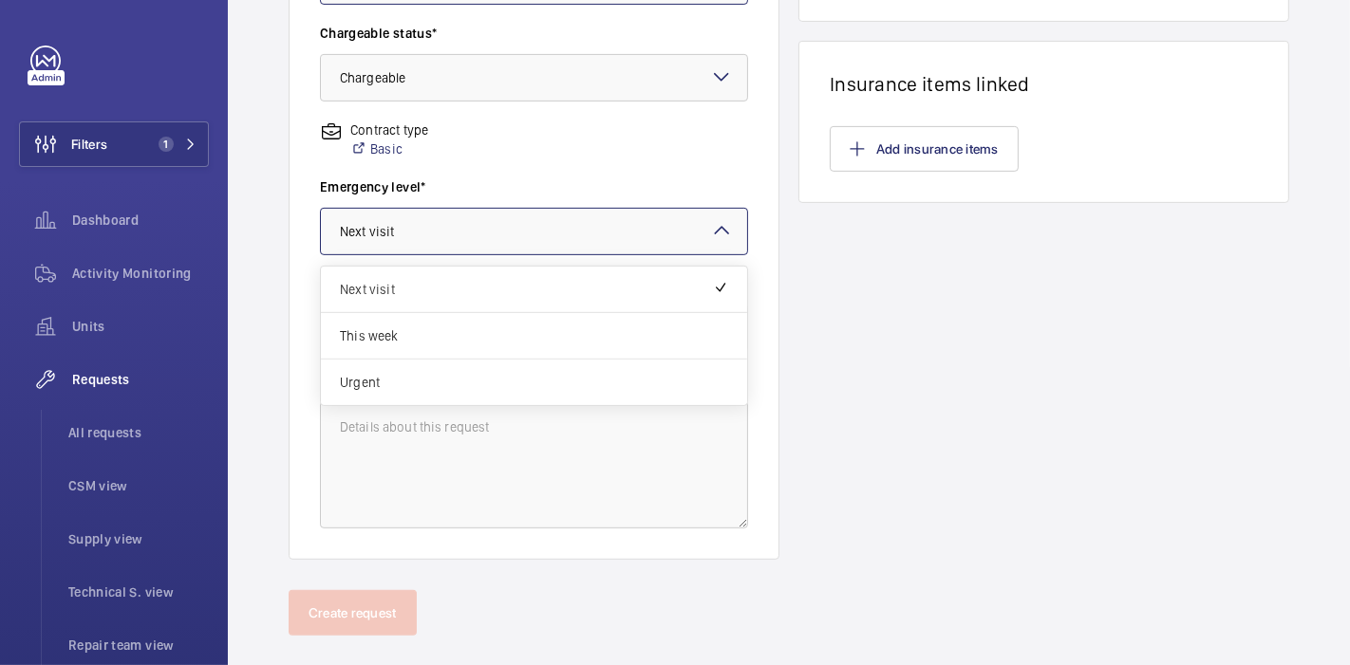
click at [511, 238] on div at bounding box center [534, 232] width 426 height 46
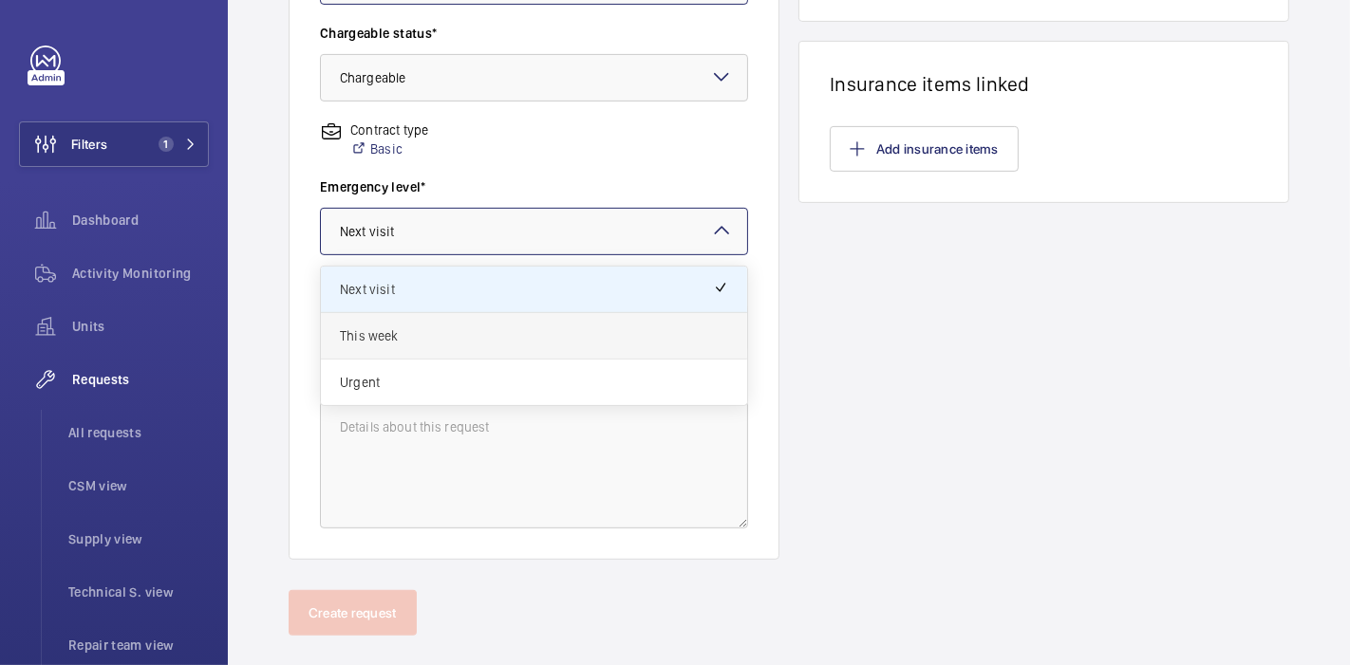
click at [498, 326] on span "This week" at bounding box center [534, 335] width 388 height 19
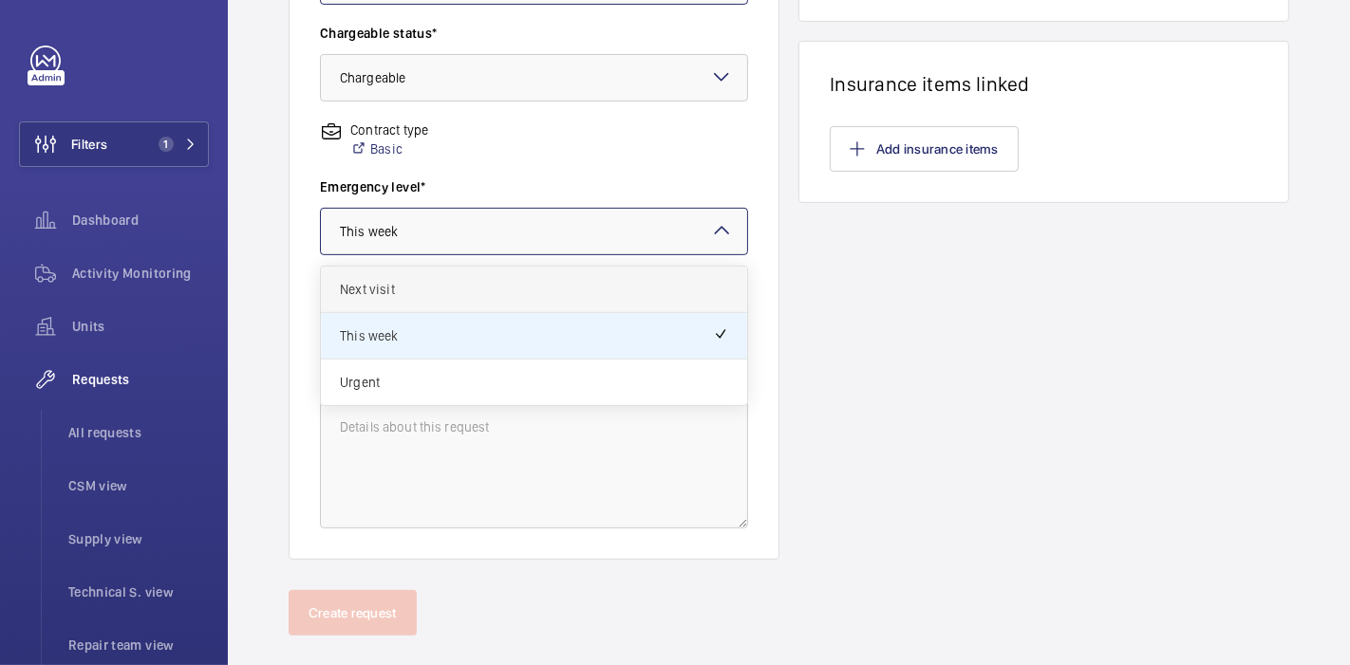
drag, startPoint x: 508, startPoint y: 236, endPoint x: 504, endPoint y: 279, distance: 42.9
click at [504, 255] on ng-select "Choose level of emergency × This week × Next visit This week Urgent" at bounding box center [534, 231] width 428 height 47
click at [504, 280] on span "Next visit" at bounding box center [534, 289] width 388 height 19
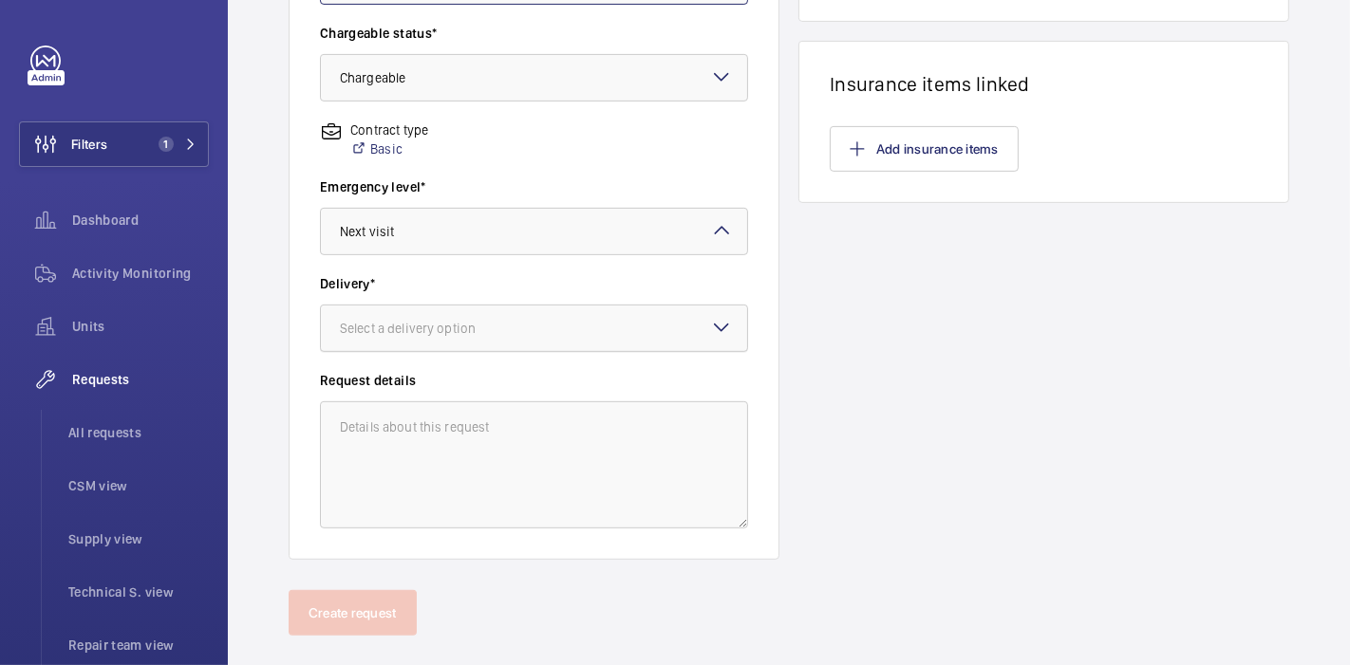
click at [504, 315] on div at bounding box center [534, 329] width 426 height 46
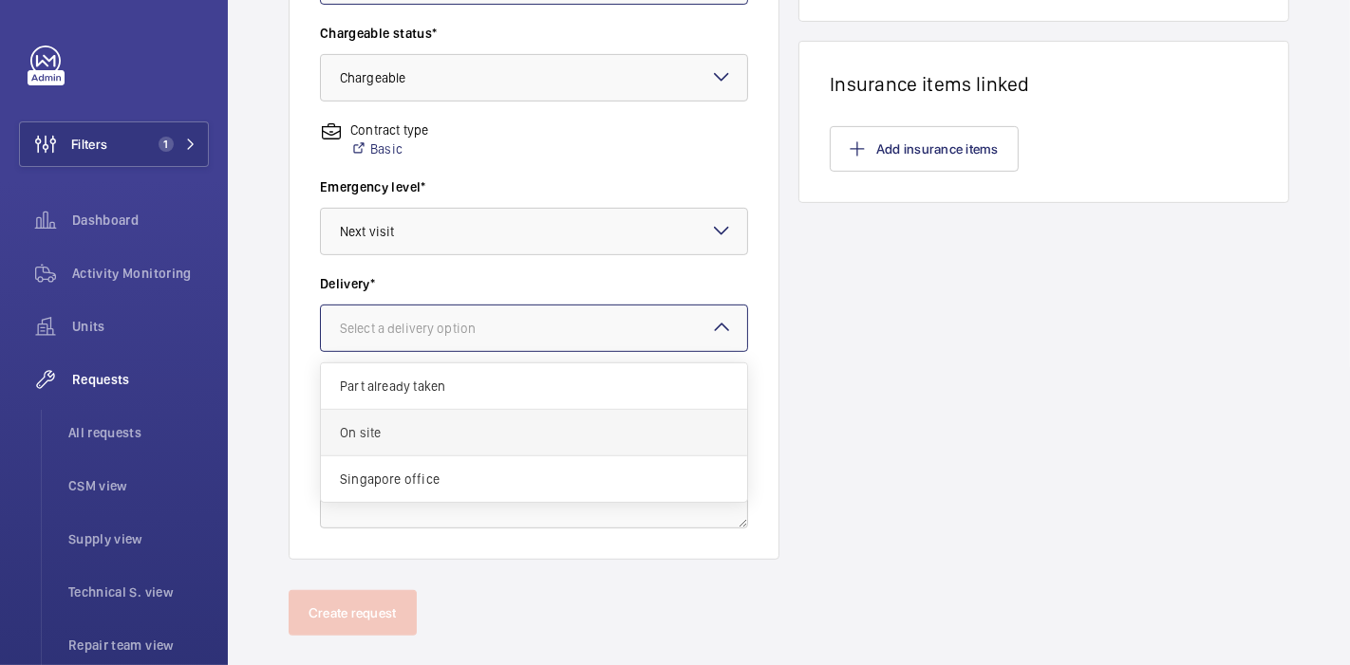
click at [504, 423] on span "On site" at bounding box center [534, 432] width 388 height 19
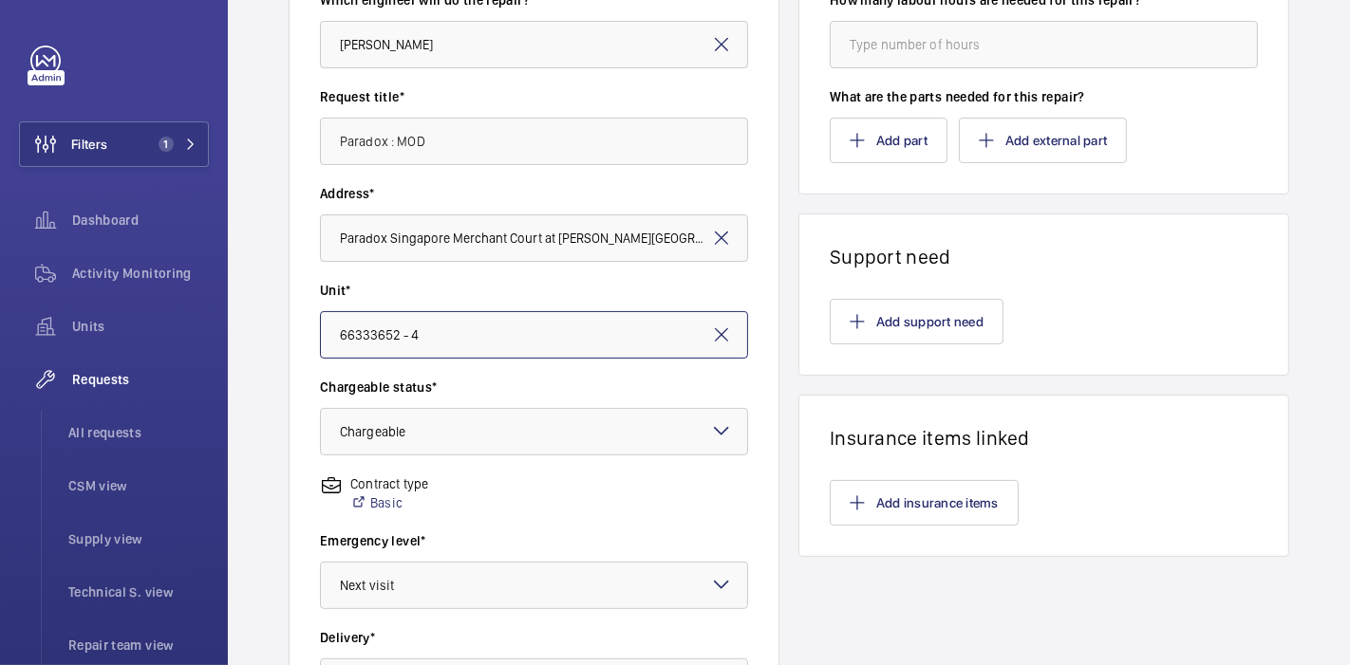
scroll to position [238, 0]
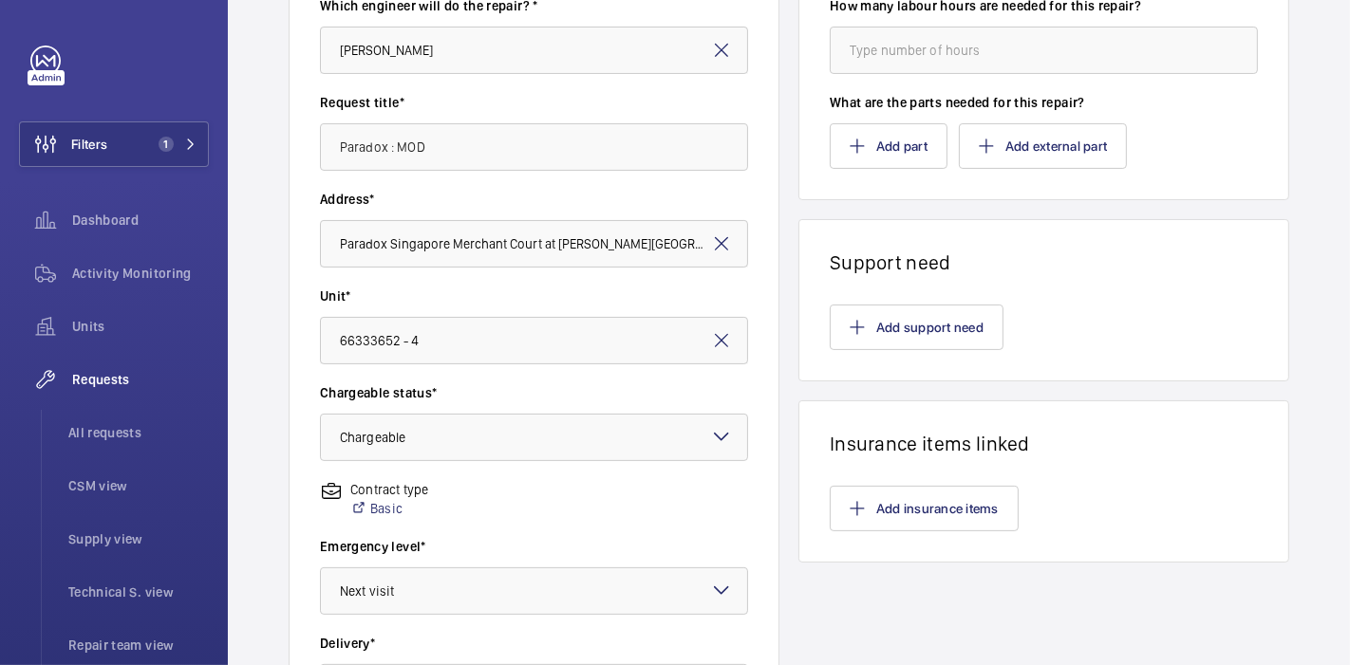
click at [840, 472] on wm-front-card-body "Add insurance items" at bounding box center [1043, 509] width 489 height 106
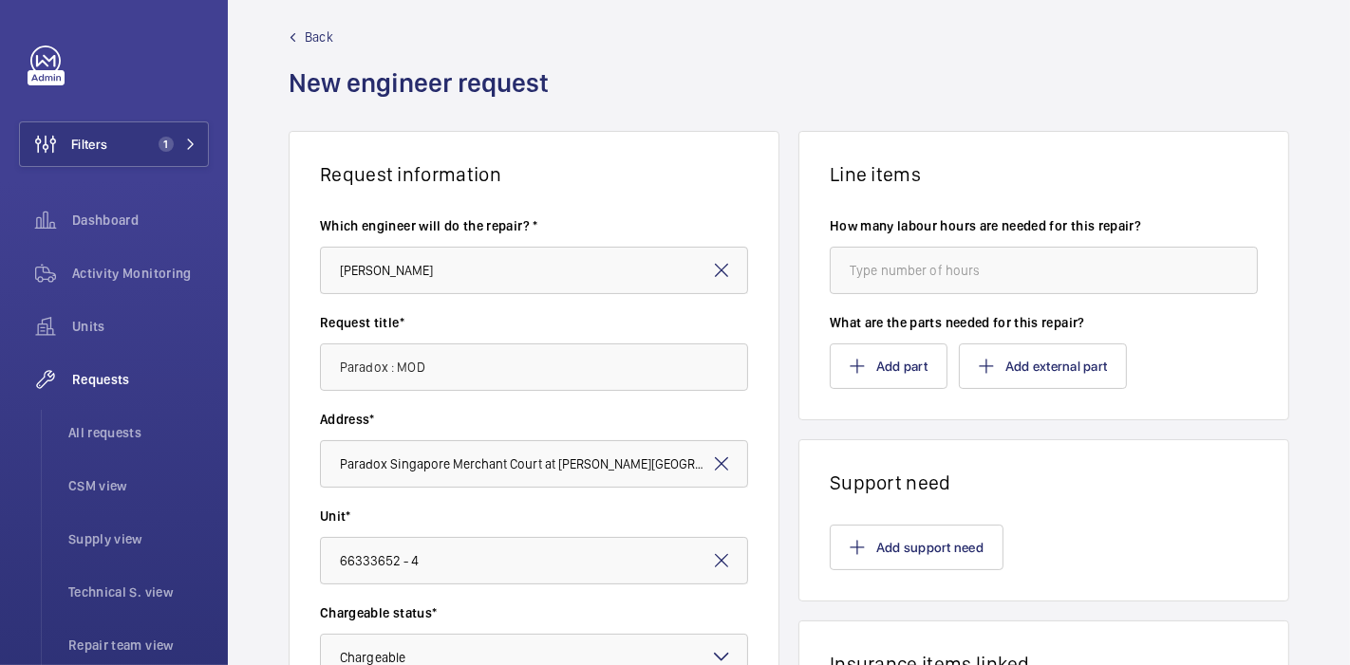
scroll to position [0, 0]
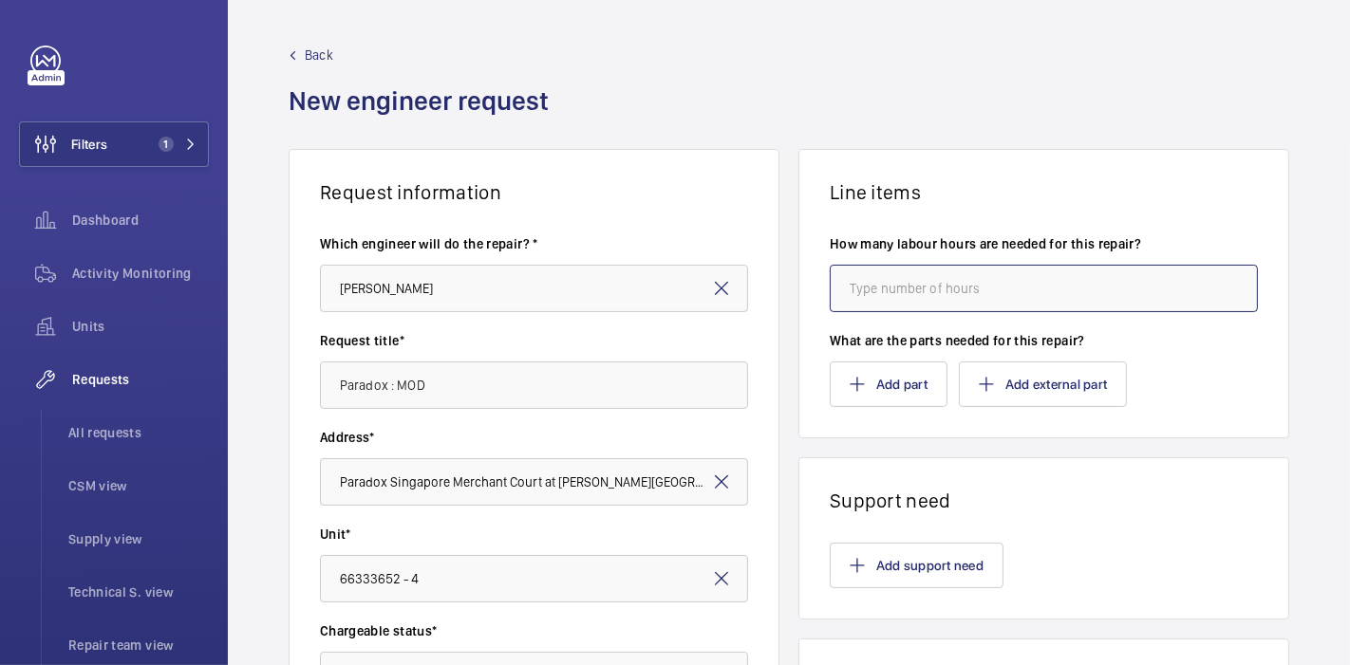
click at [859, 283] on input "number" at bounding box center [1043, 288] width 428 height 47
type input "8"
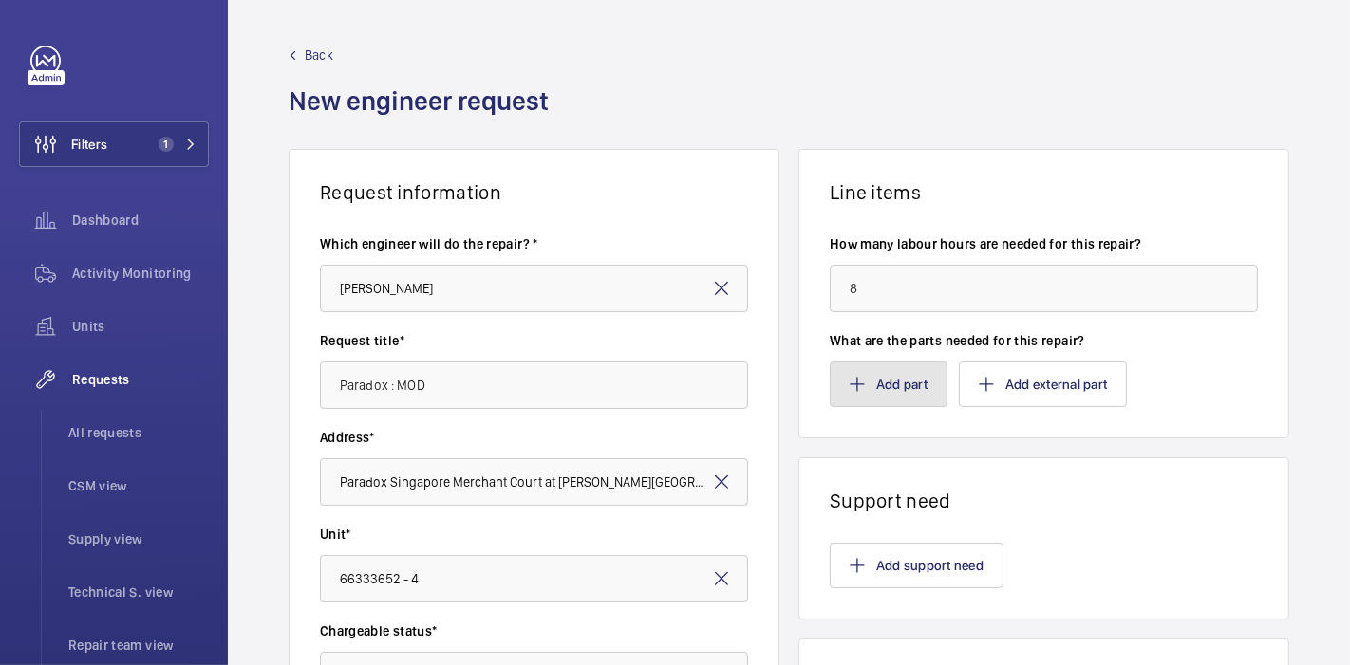
click at [877, 367] on button "Add part" at bounding box center [888, 385] width 118 height 46
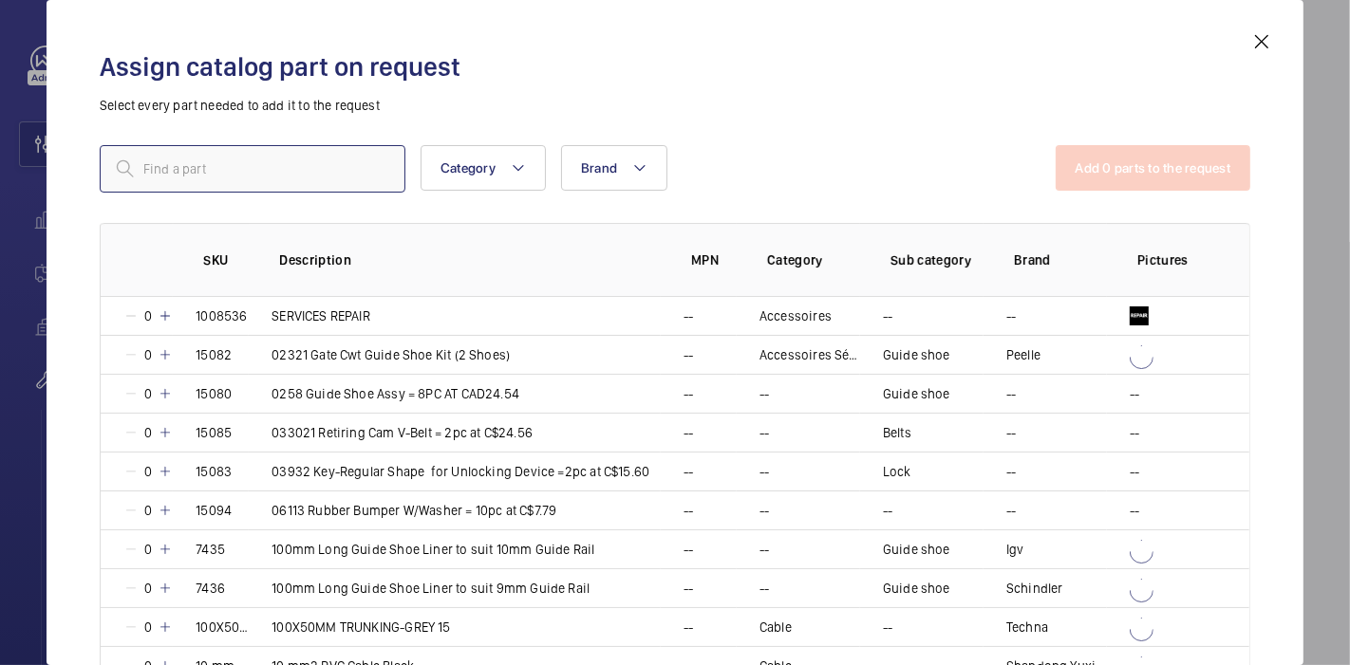
click at [310, 161] on input "text" at bounding box center [253, 168] width 306 height 47
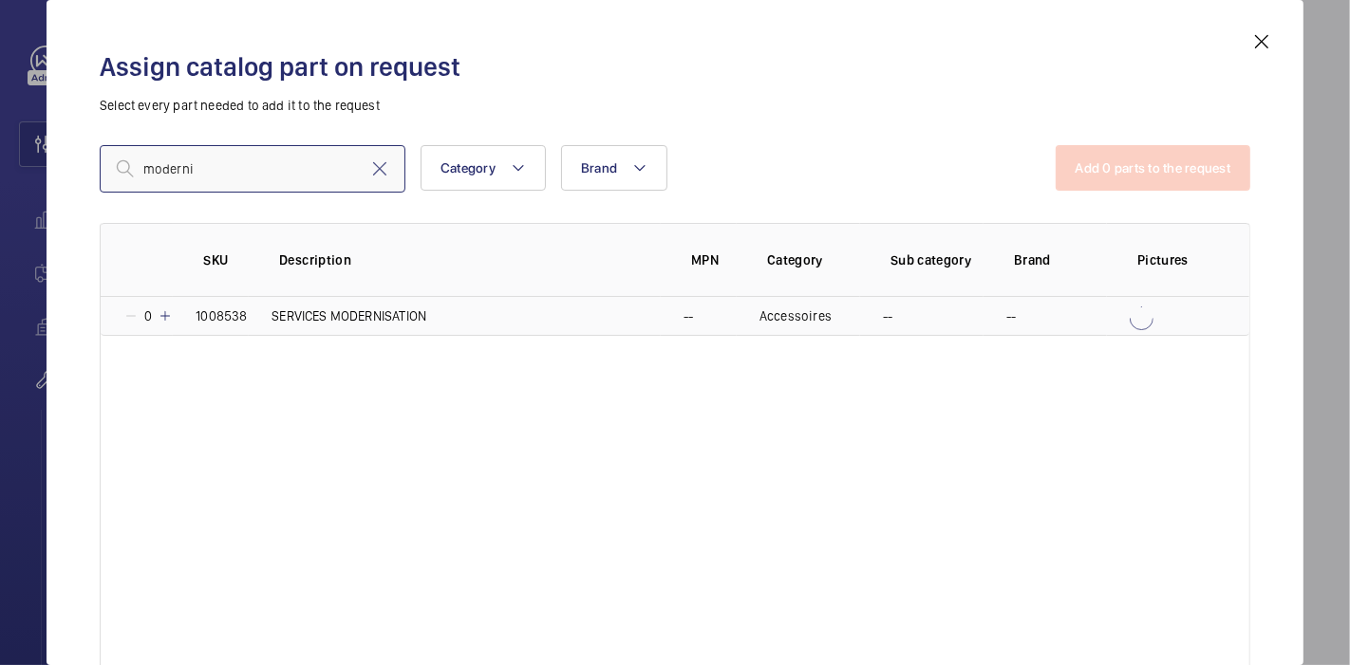
type input "moderni"
click at [165, 313] on mat-icon at bounding box center [165, 315] width 15 height 15
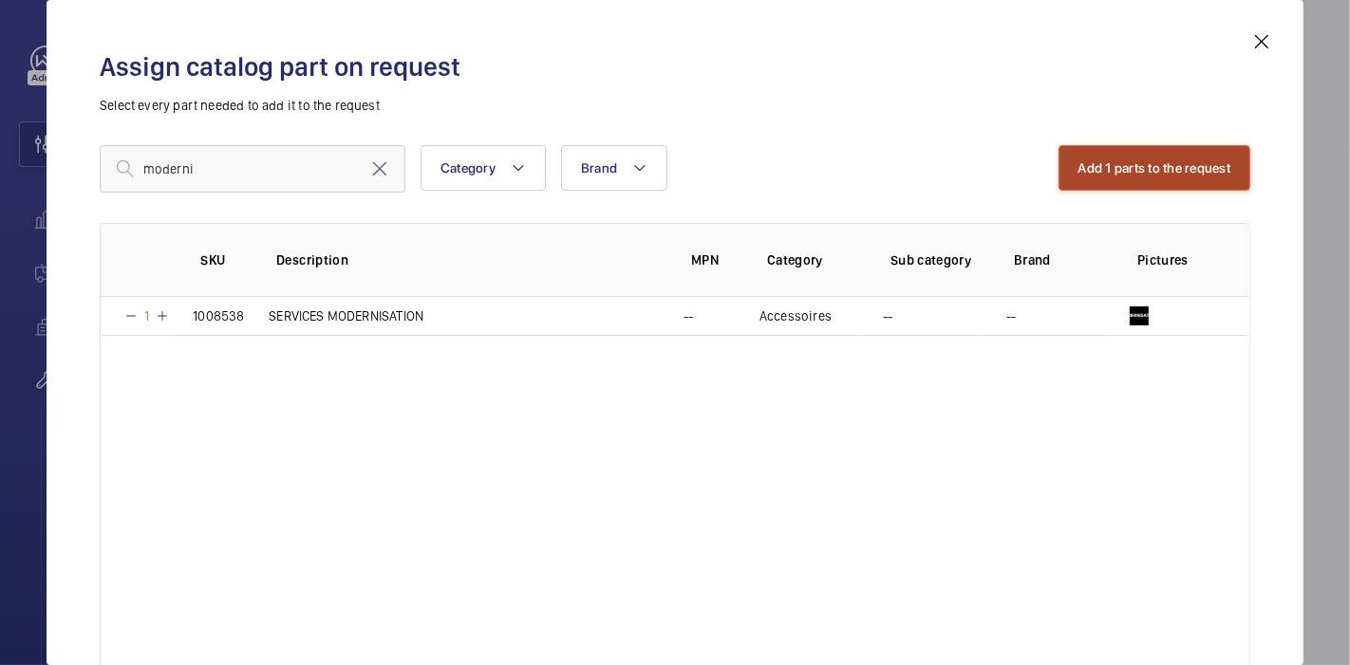
click at [1075, 165] on button "Add 1 parts to the request" at bounding box center [1154, 168] width 193 height 46
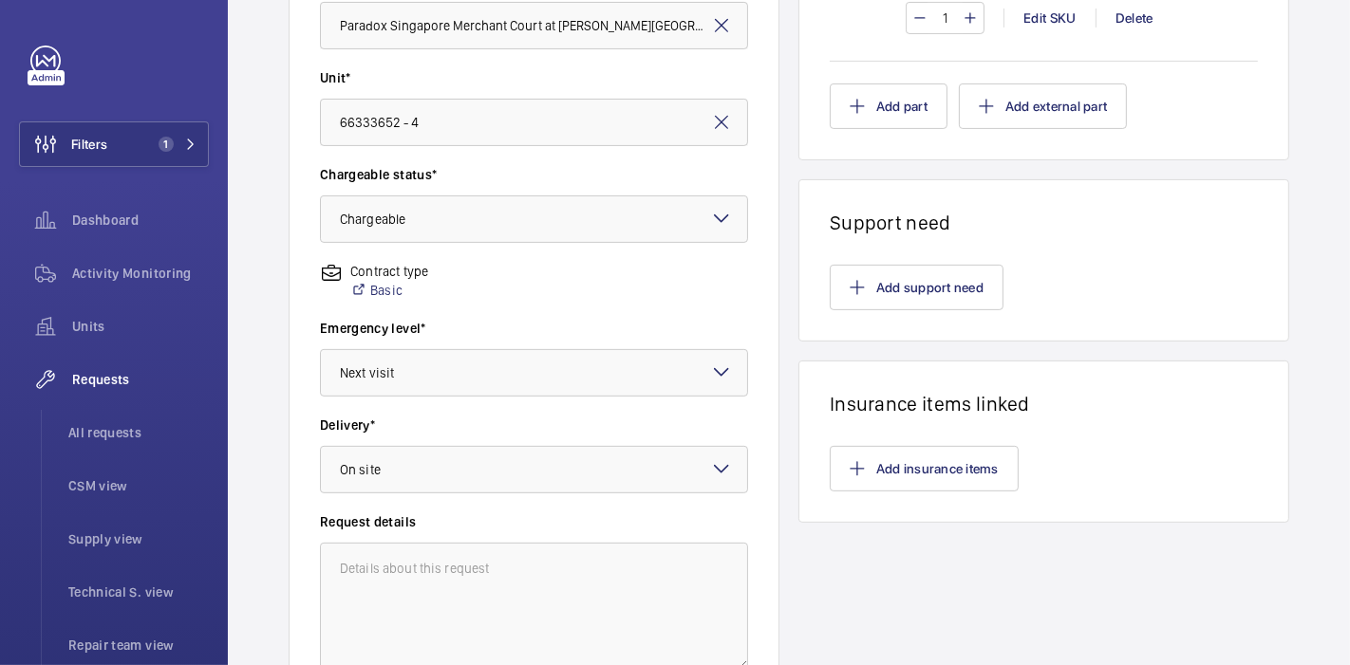
scroll to position [627, 0]
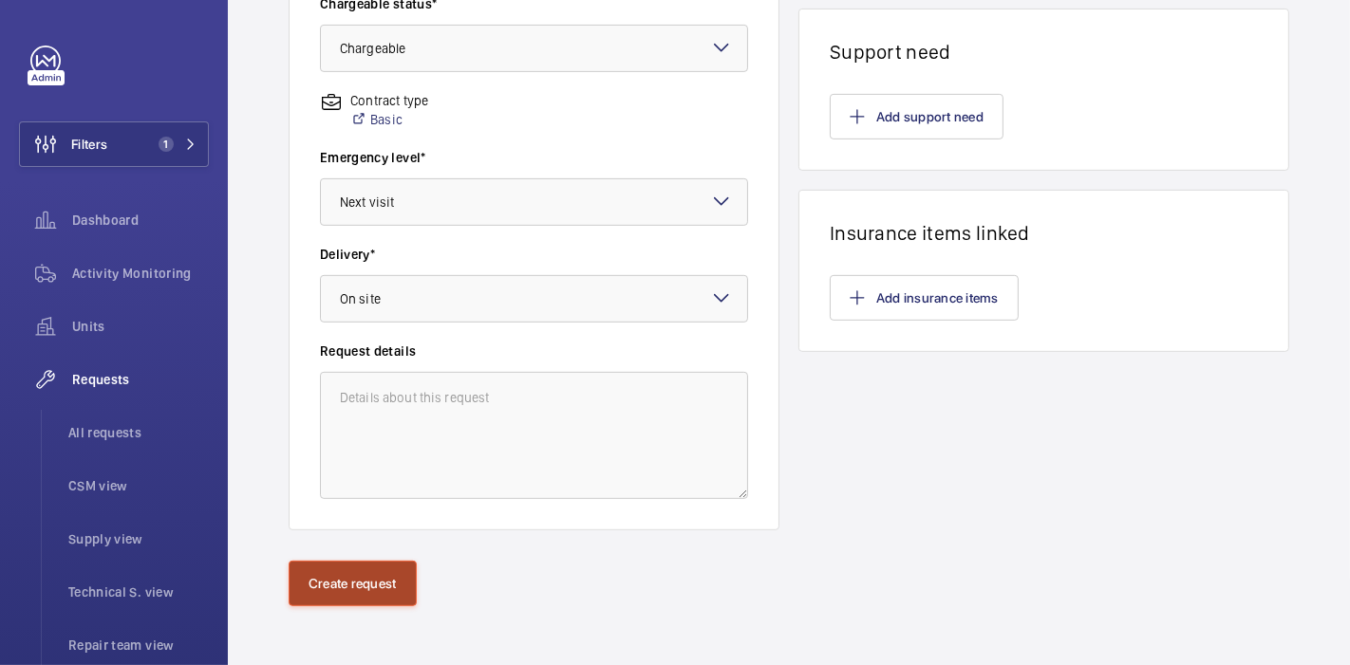
click at [300, 579] on button "Create request" at bounding box center [353, 584] width 128 height 46
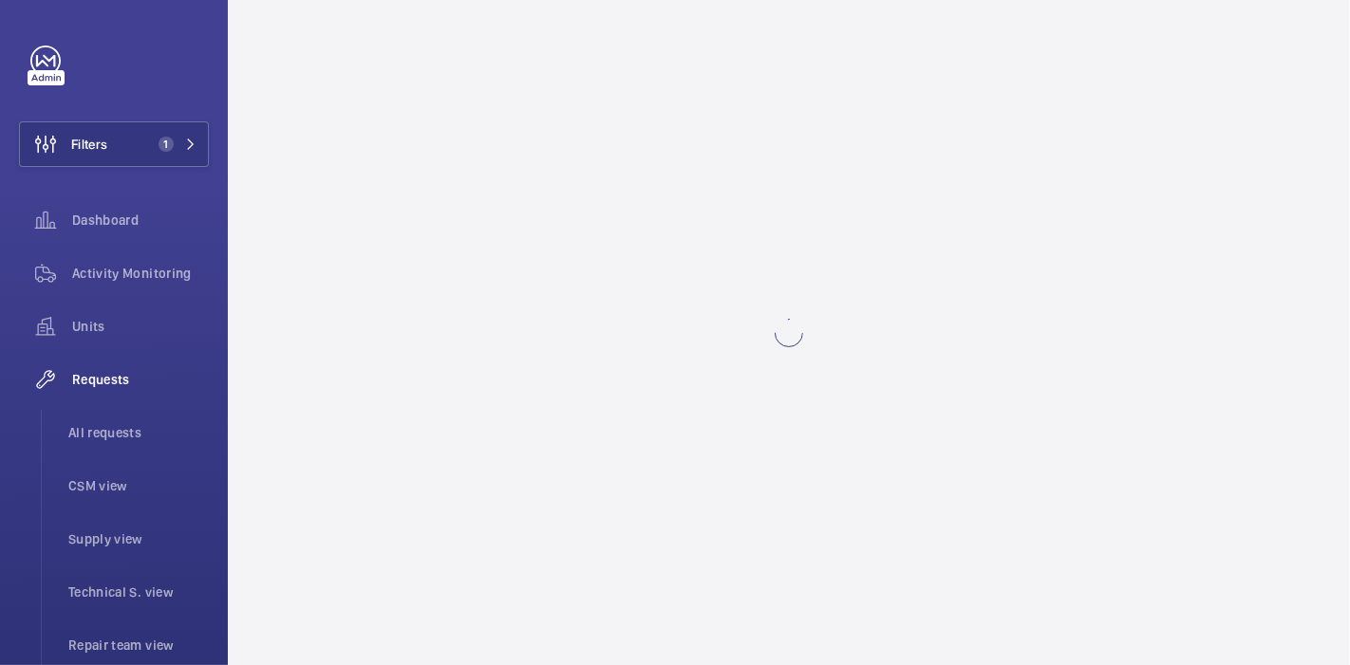
scroll to position [0, 0]
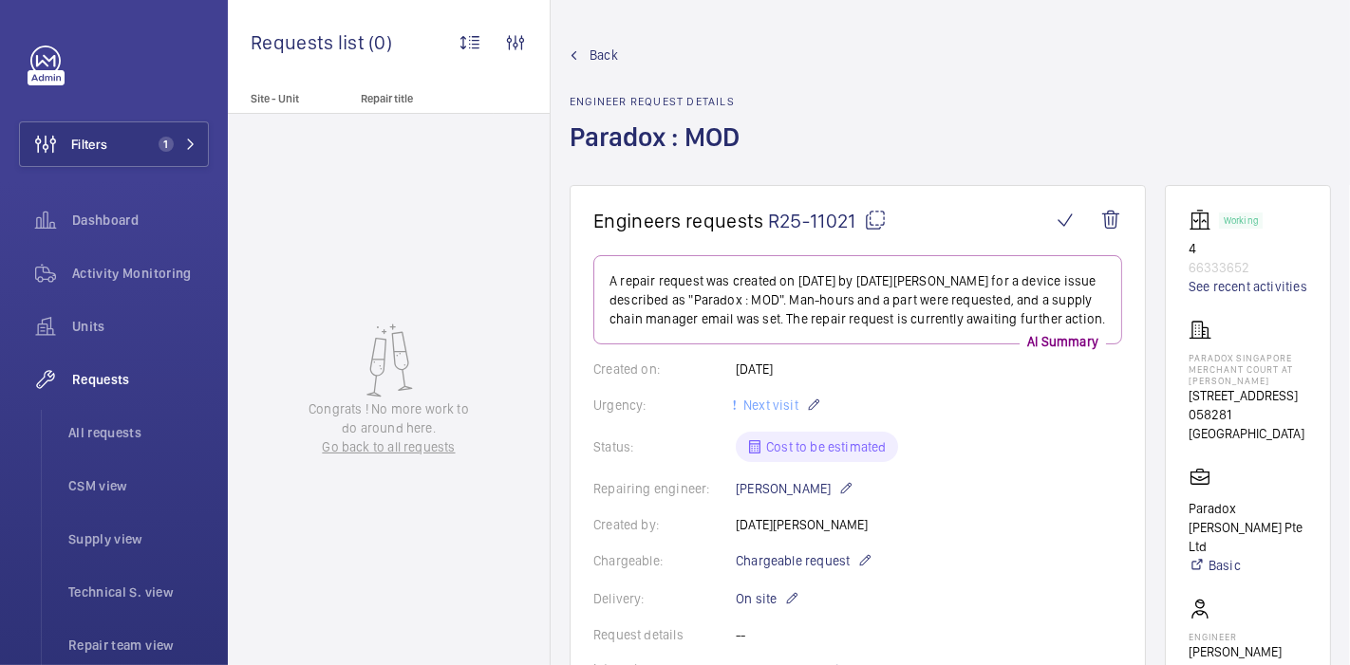
click at [875, 215] on mat-icon at bounding box center [875, 220] width 23 height 23
